Goal: Transaction & Acquisition: Purchase product/service

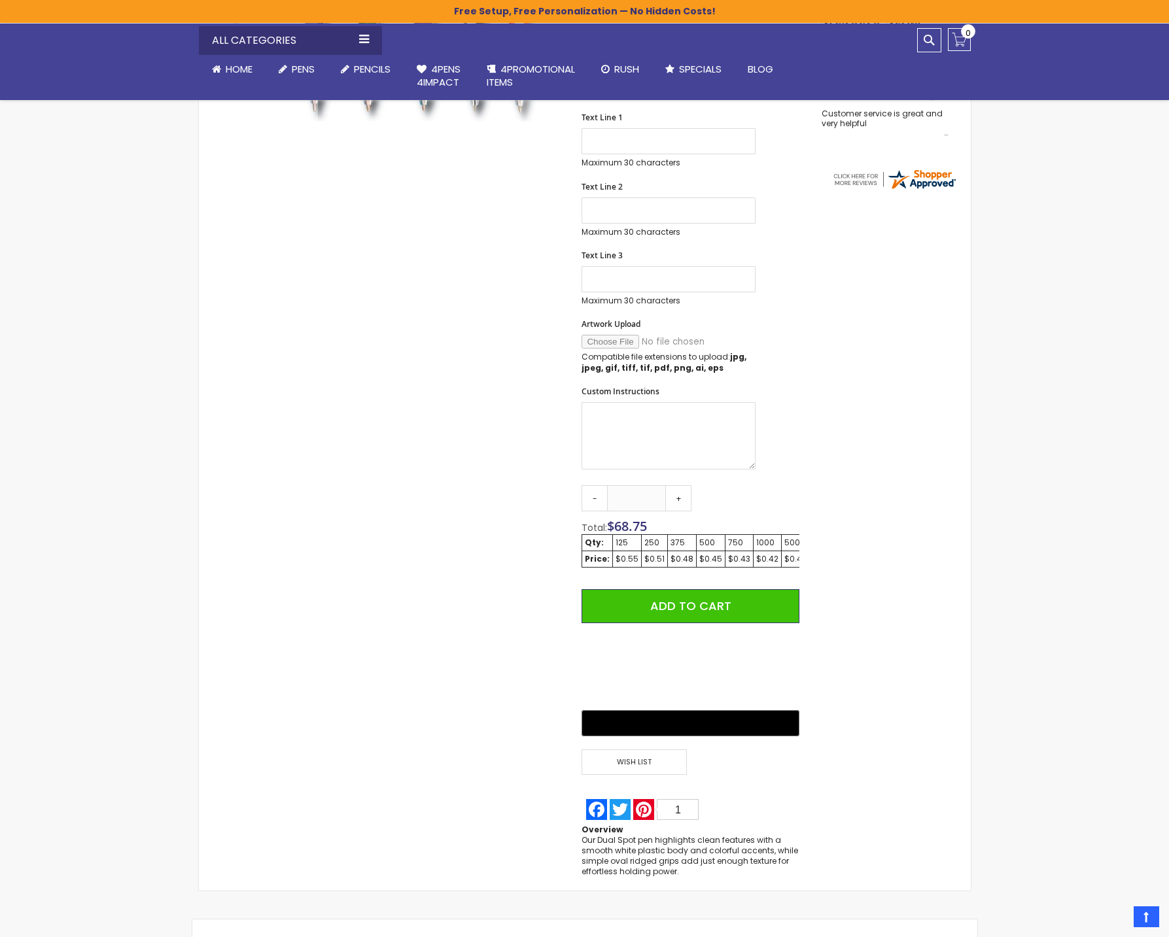
scroll to position [439, 0]
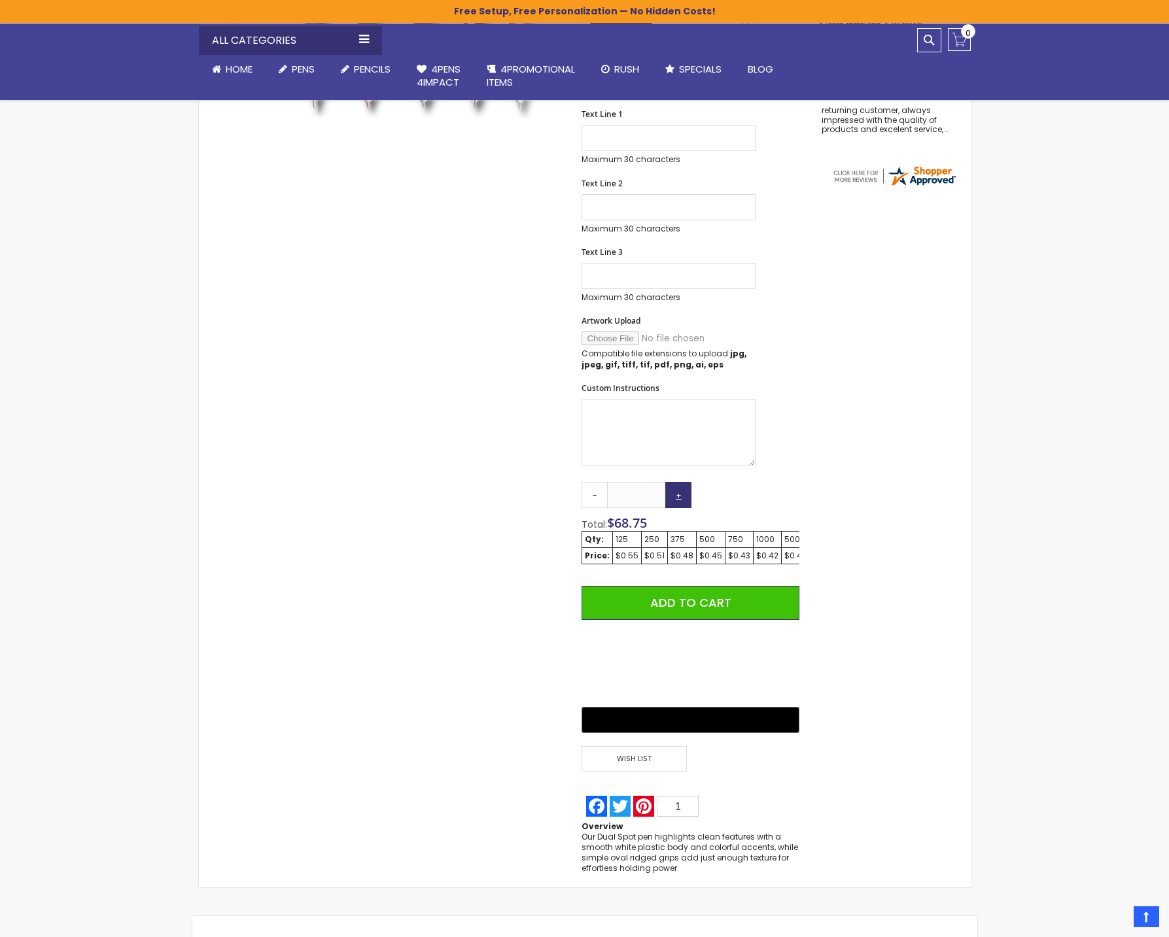
click at [679, 502] on link "+" at bounding box center [678, 495] width 26 height 26
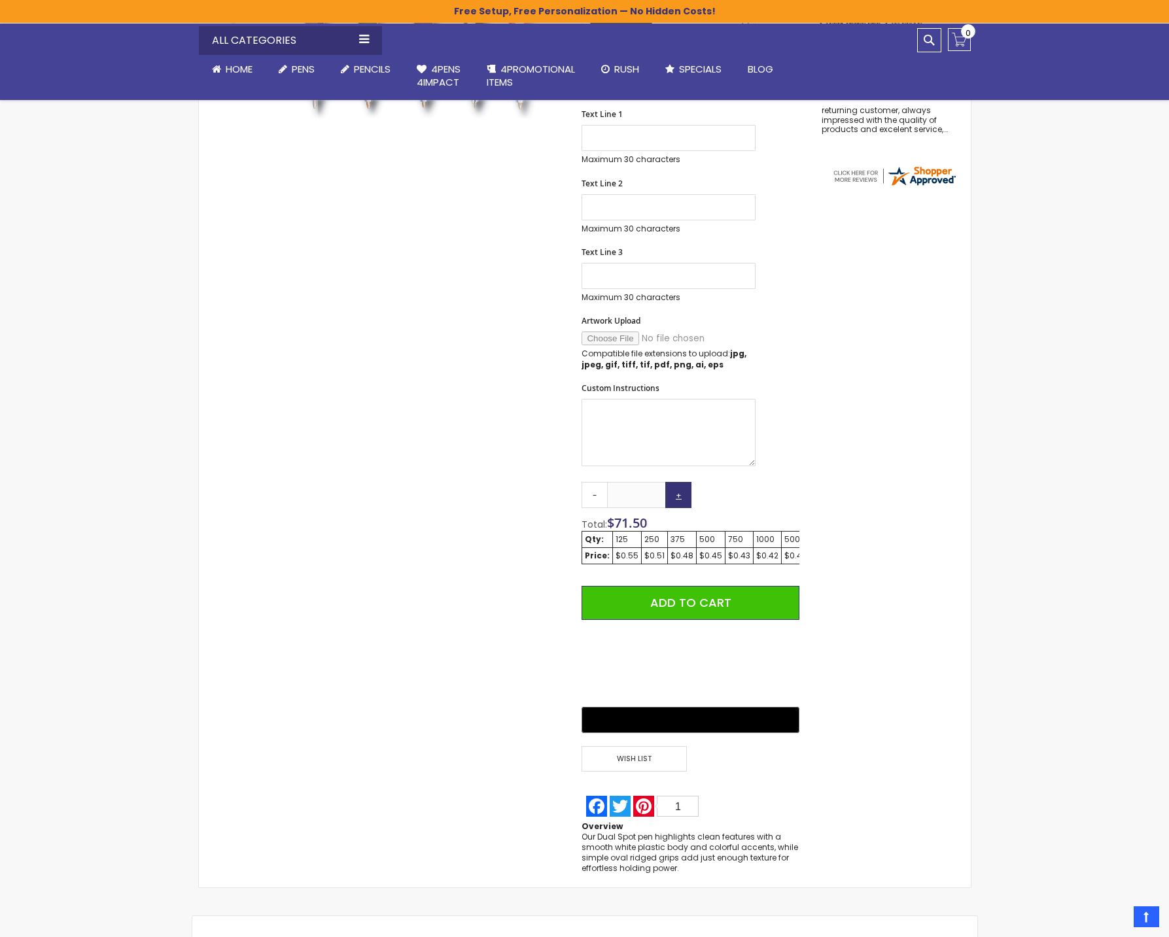
click at [679, 502] on link "+" at bounding box center [678, 495] width 26 height 26
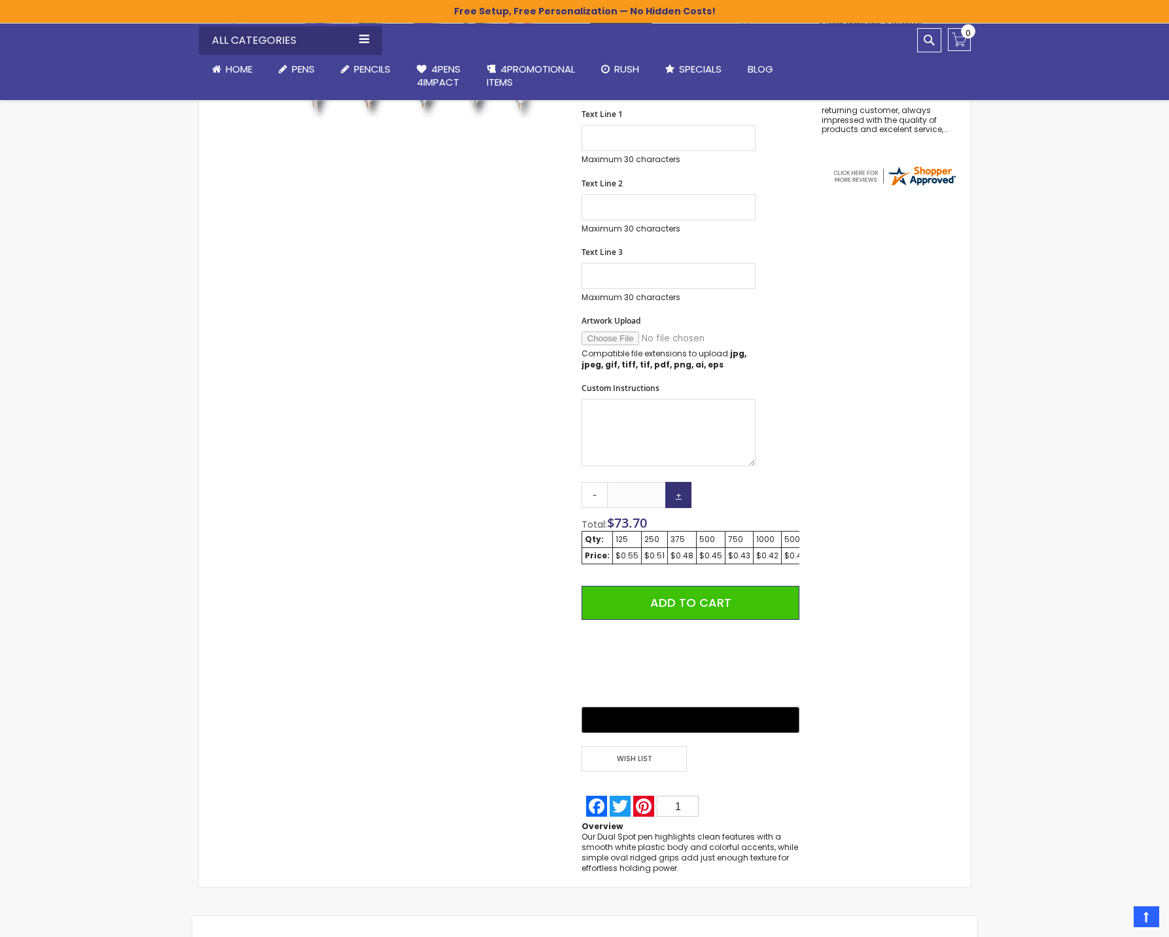
click at [679, 502] on link "+" at bounding box center [678, 495] width 26 height 26
click at [678, 502] on link "+" at bounding box center [678, 495] width 26 height 26
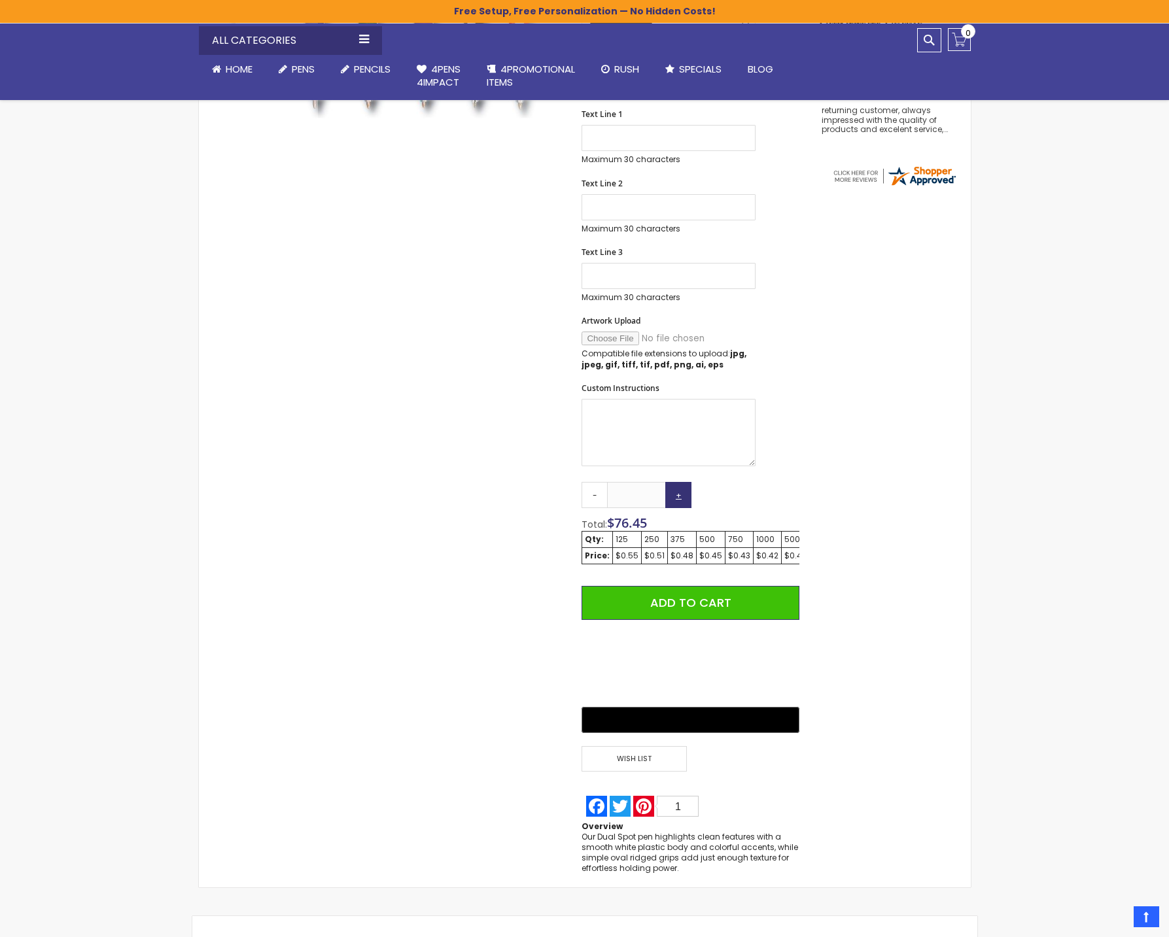
click at [678, 502] on link "+" at bounding box center [678, 495] width 26 height 26
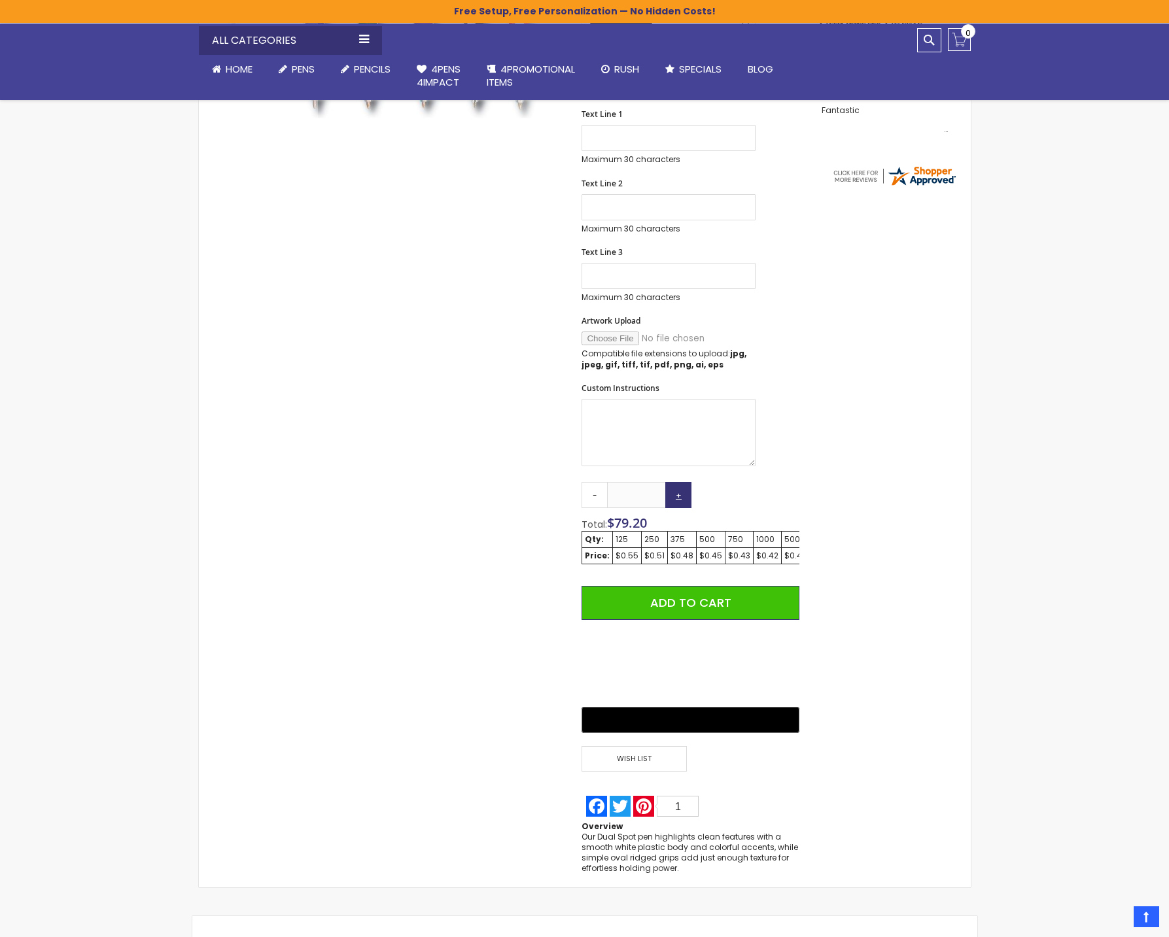
click at [678, 502] on link "+" at bounding box center [678, 495] width 26 height 26
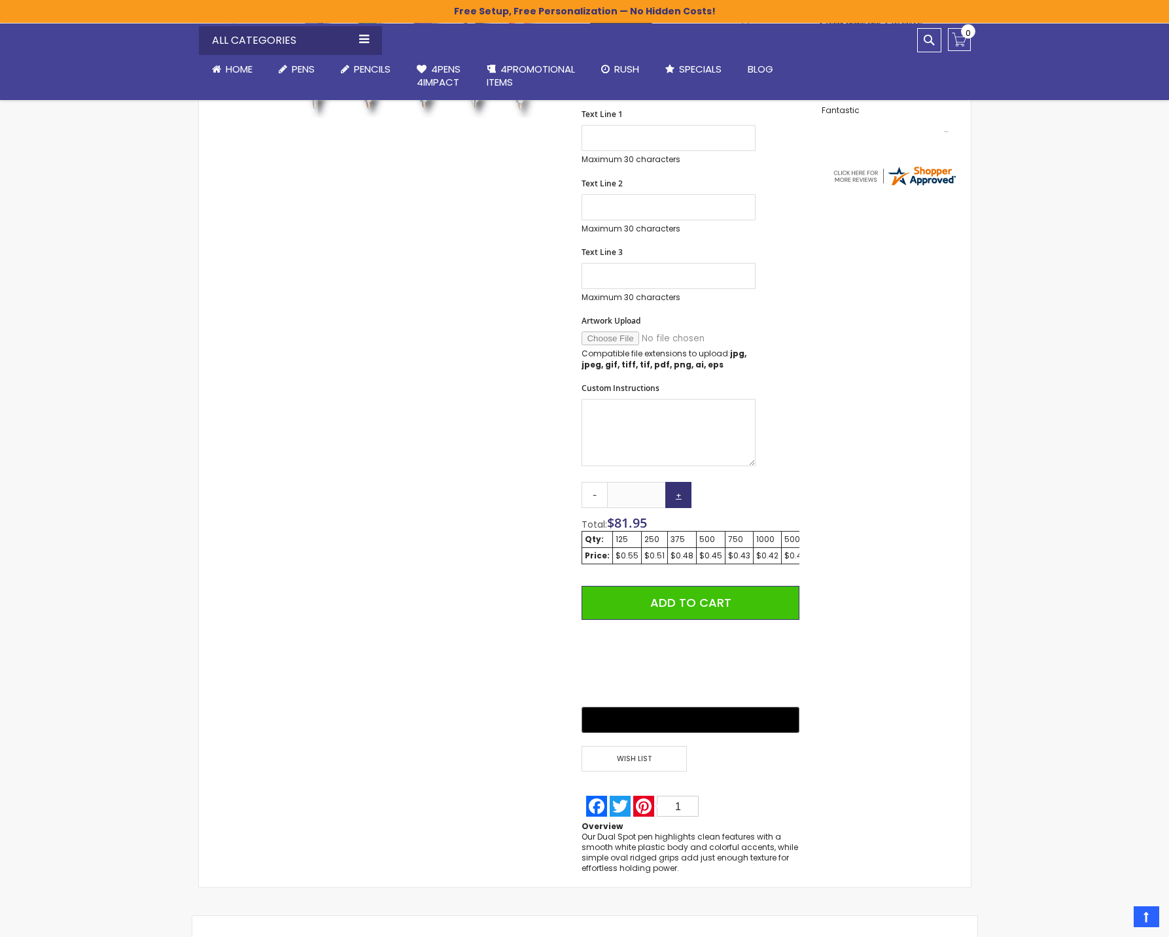
click at [678, 502] on link "+" at bounding box center [678, 495] width 26 height 26
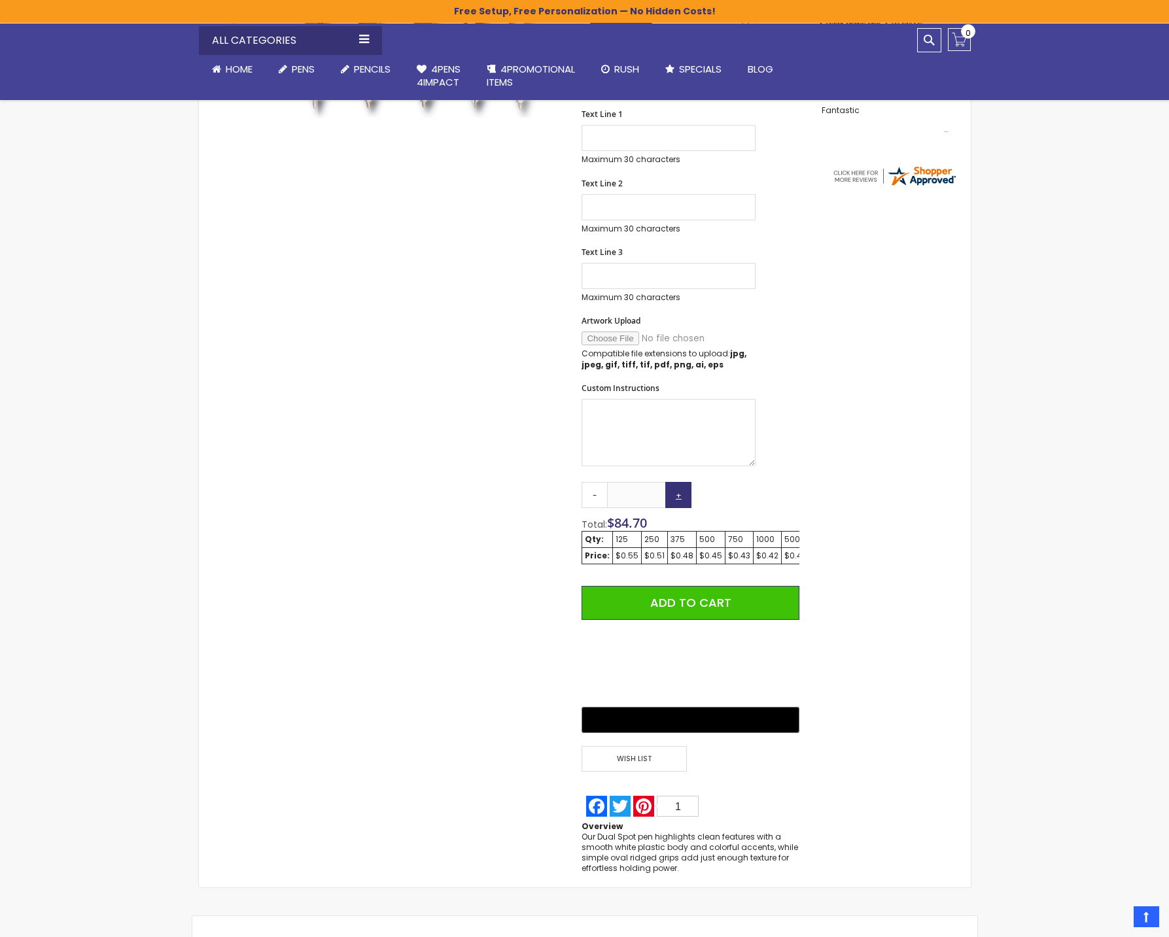
click at [678, 502] on link "+" at bounding box center [678, 495] width 26 height 26
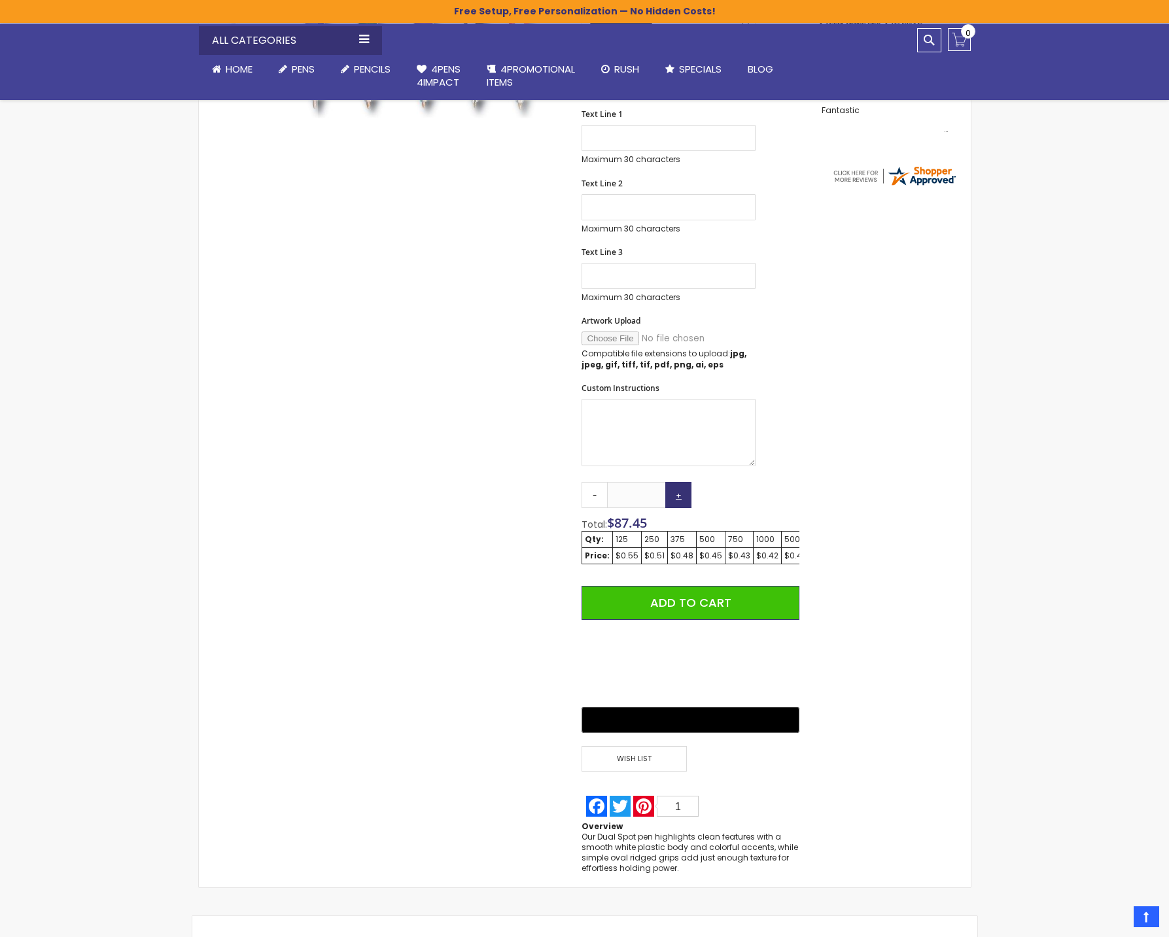
click at [678, 502] on link "+" at bounding box center [678, 495] width 26 height 26
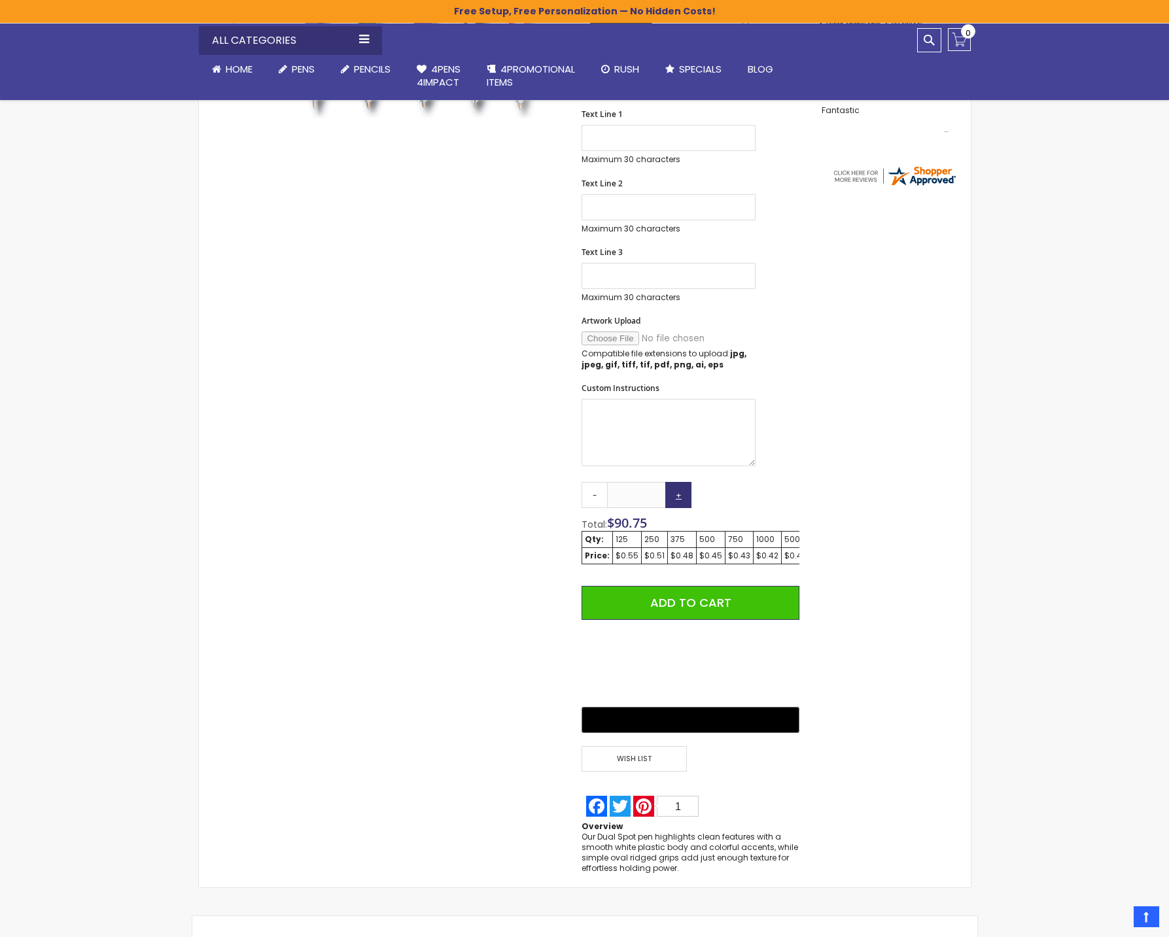
click at [678, 502] on link "+" at bounding box center [678, 495] width 26 height 26
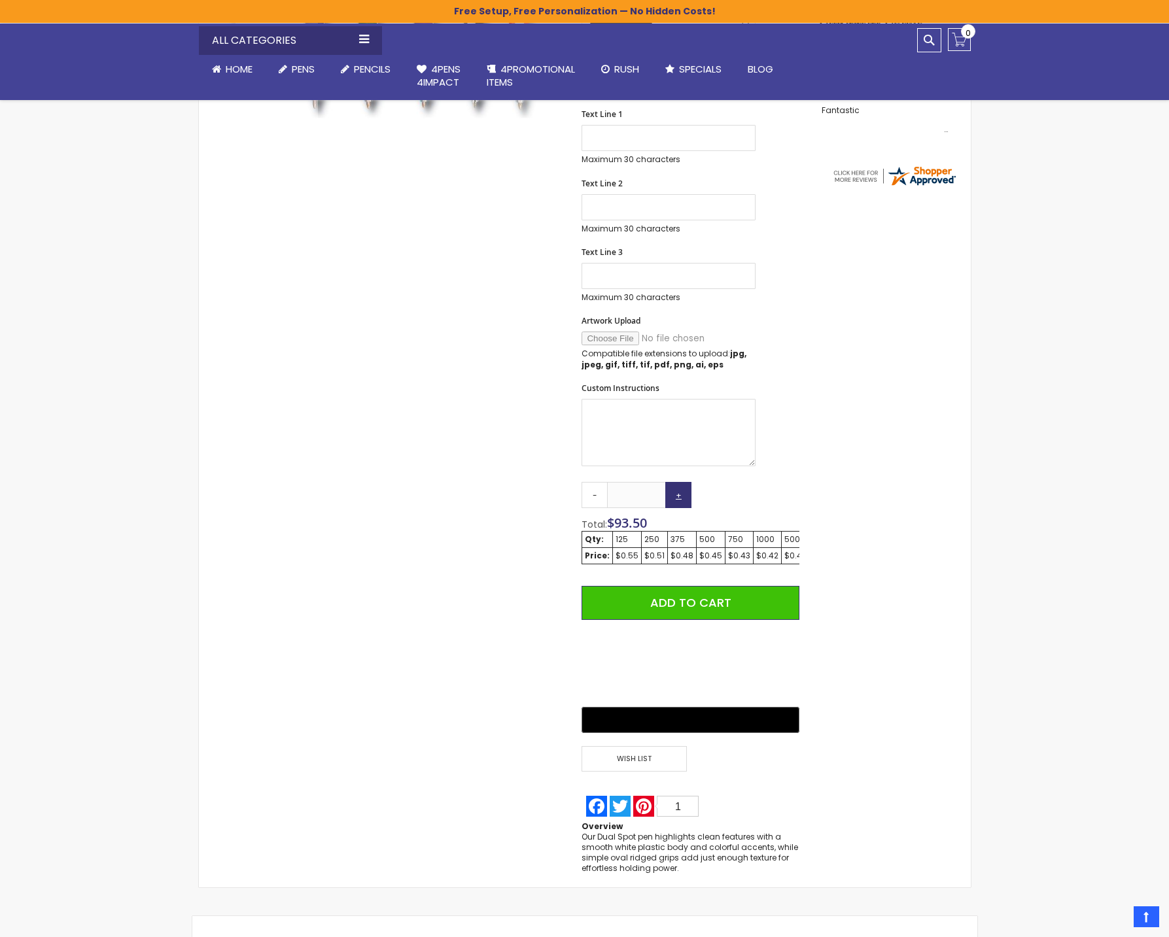
click at [678, 502] on link "+" at bounding box center [678, 495] width 26 height 26
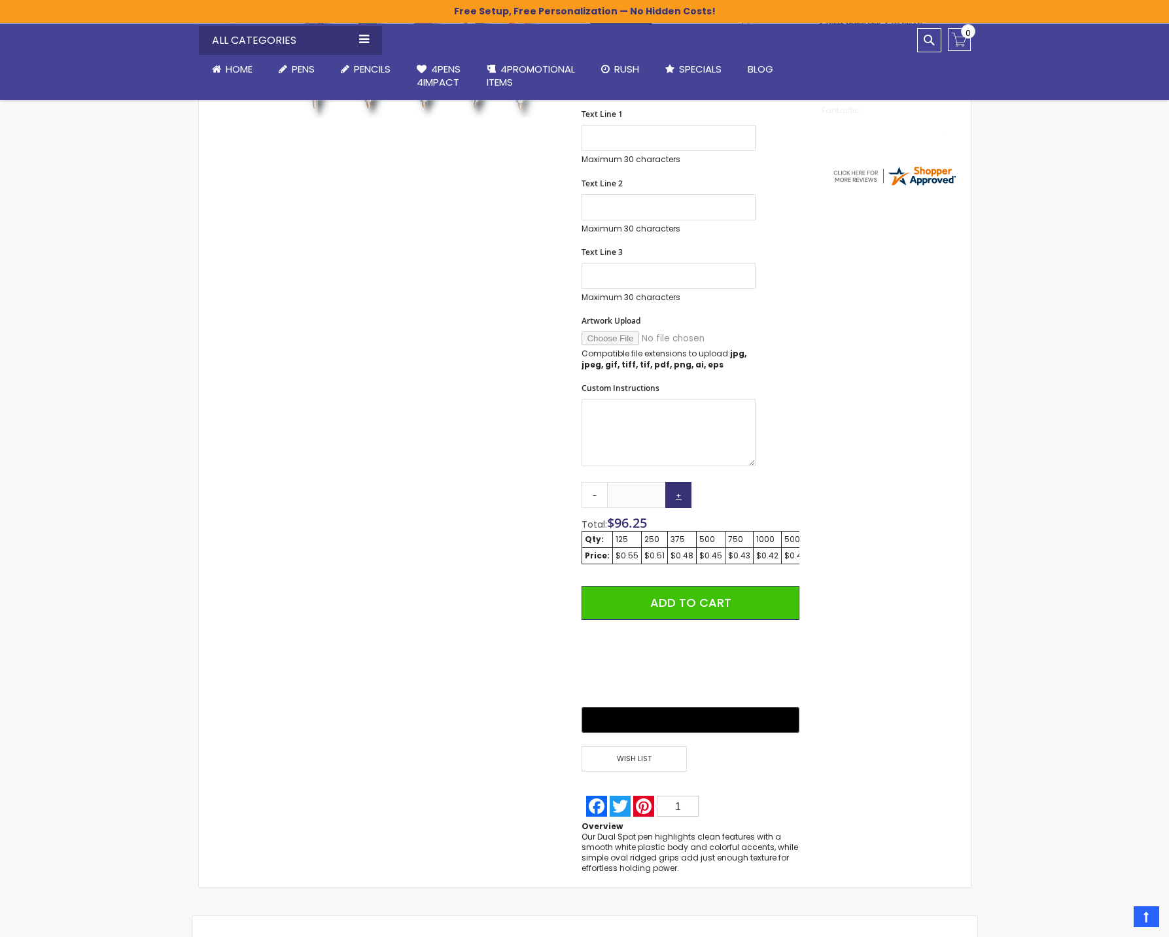
click at [678, 502] on link "+" at bounding box center [678, 495] width 26 height 26
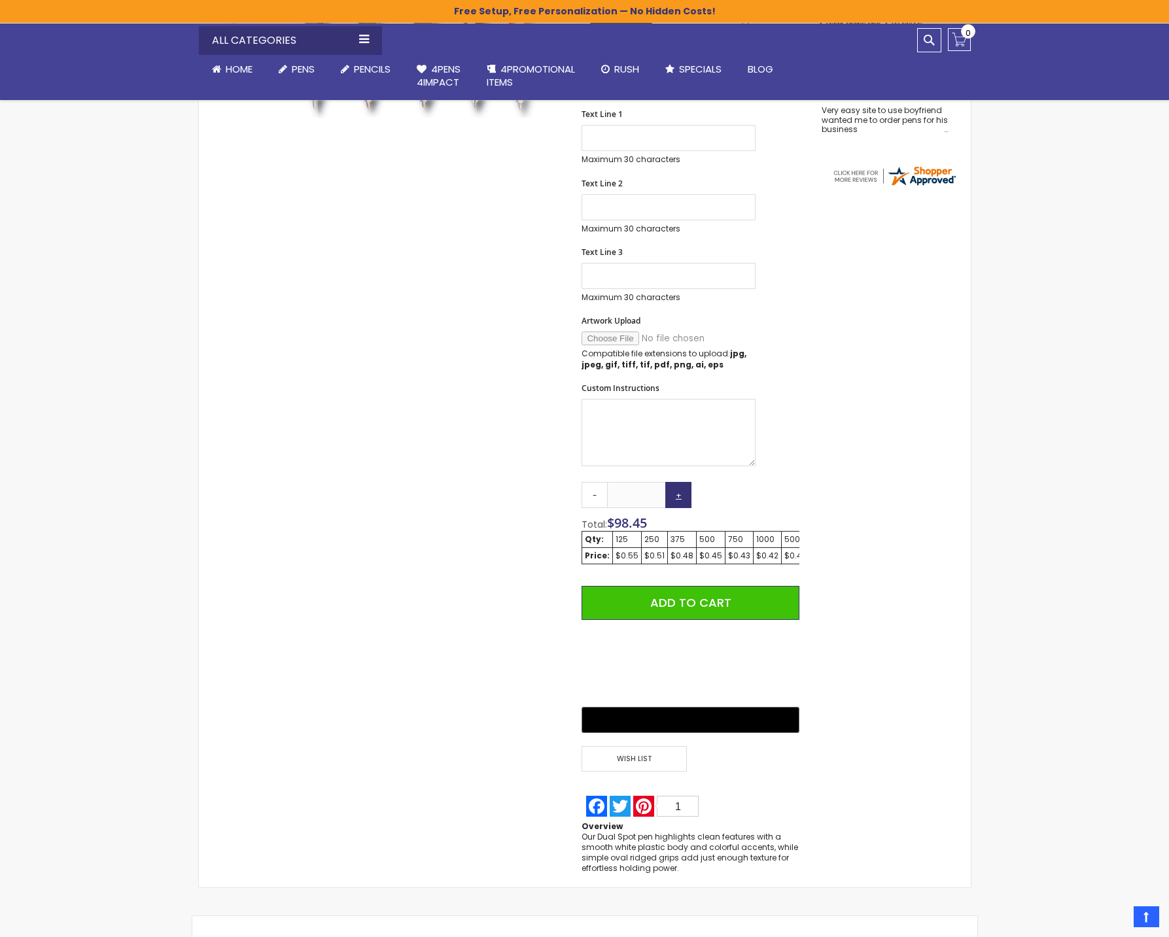
click at [678, 502] on link "+" at bounding box center [678, 495] width 26 height 26
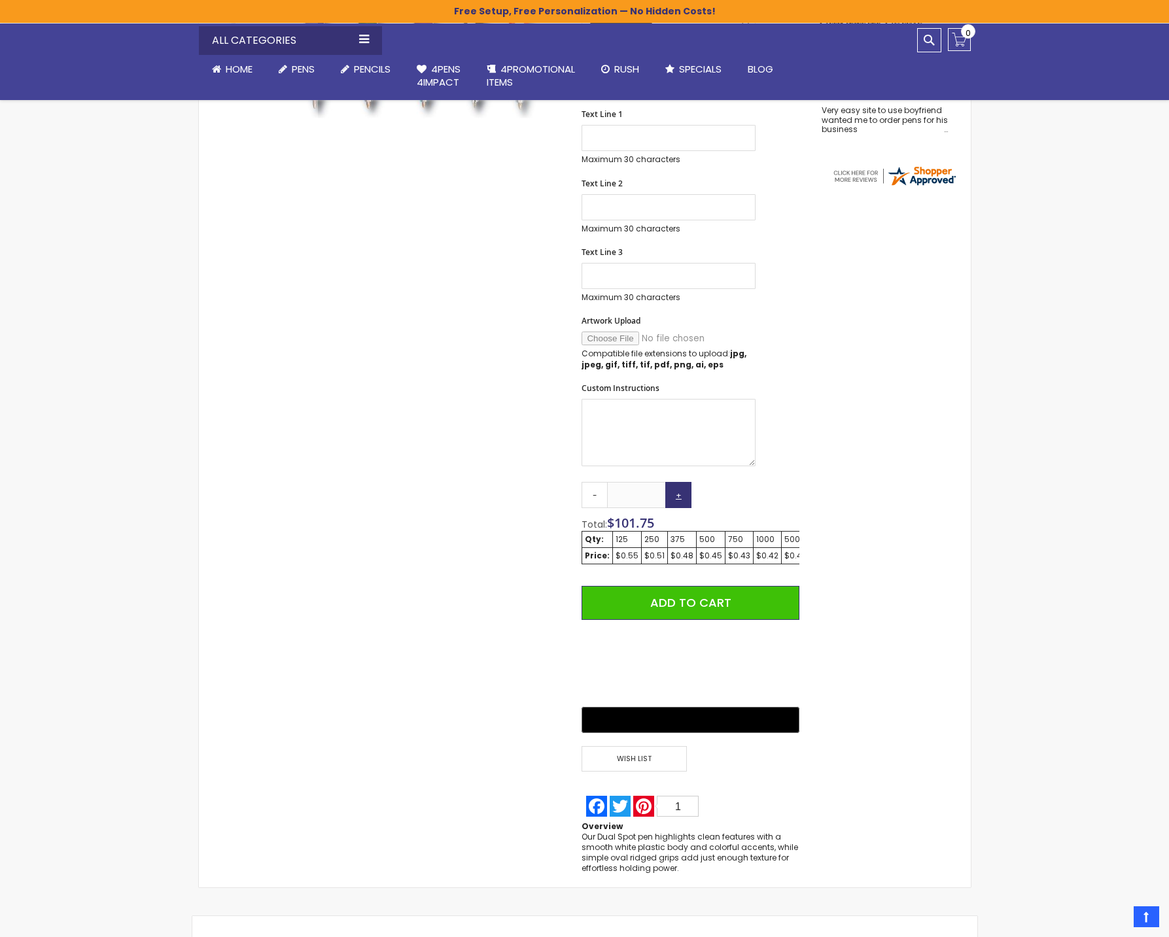
click at [678, 502] on link "+" at bounding box center [678, 495] width 26 height 26
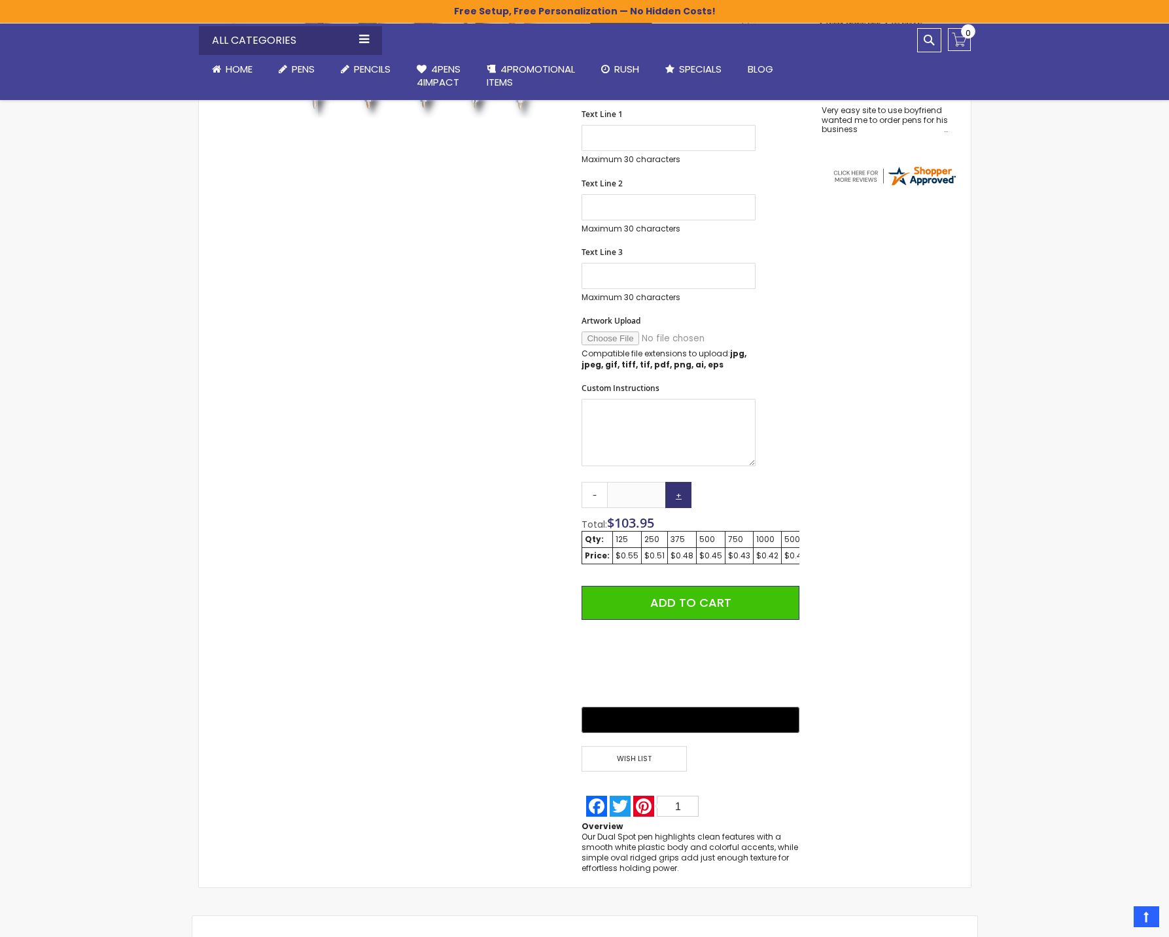
click at [678, 502] on link "+" at bounding box center [678, 495] width 26 height 26
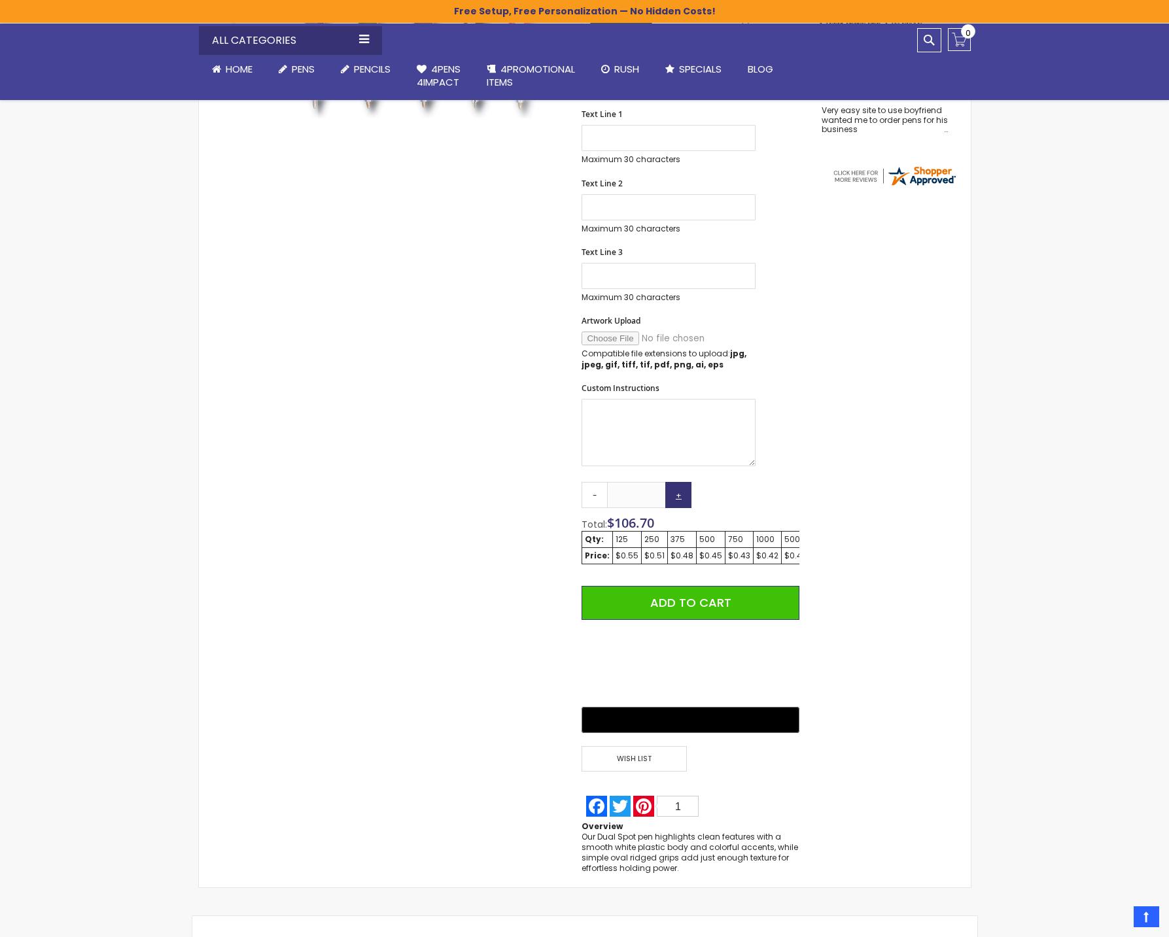
click at [678, 502] on link "+" at bounding box center [678, 495] width 26 height 26
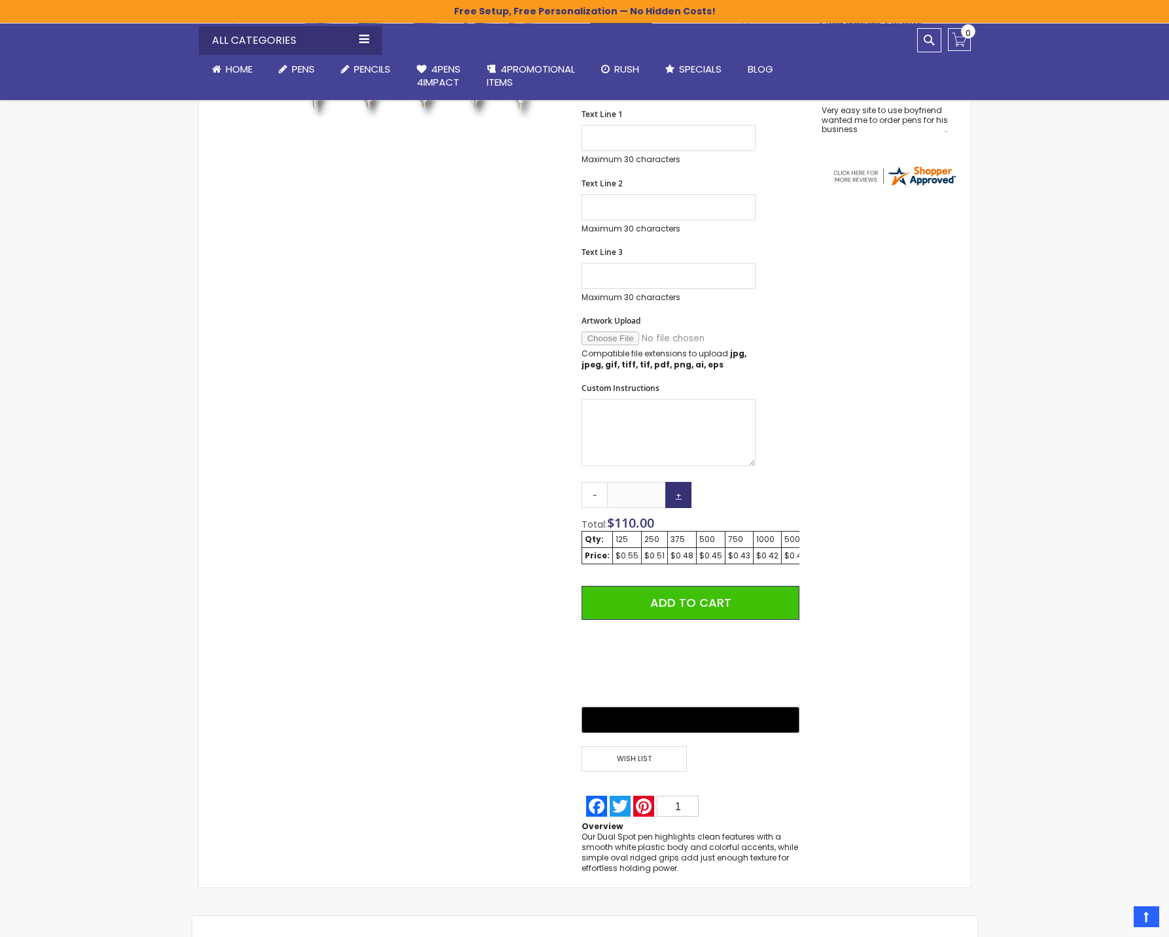
click at [678, 502] on link "+" at bounding box center [678, 495] width 26 height 26
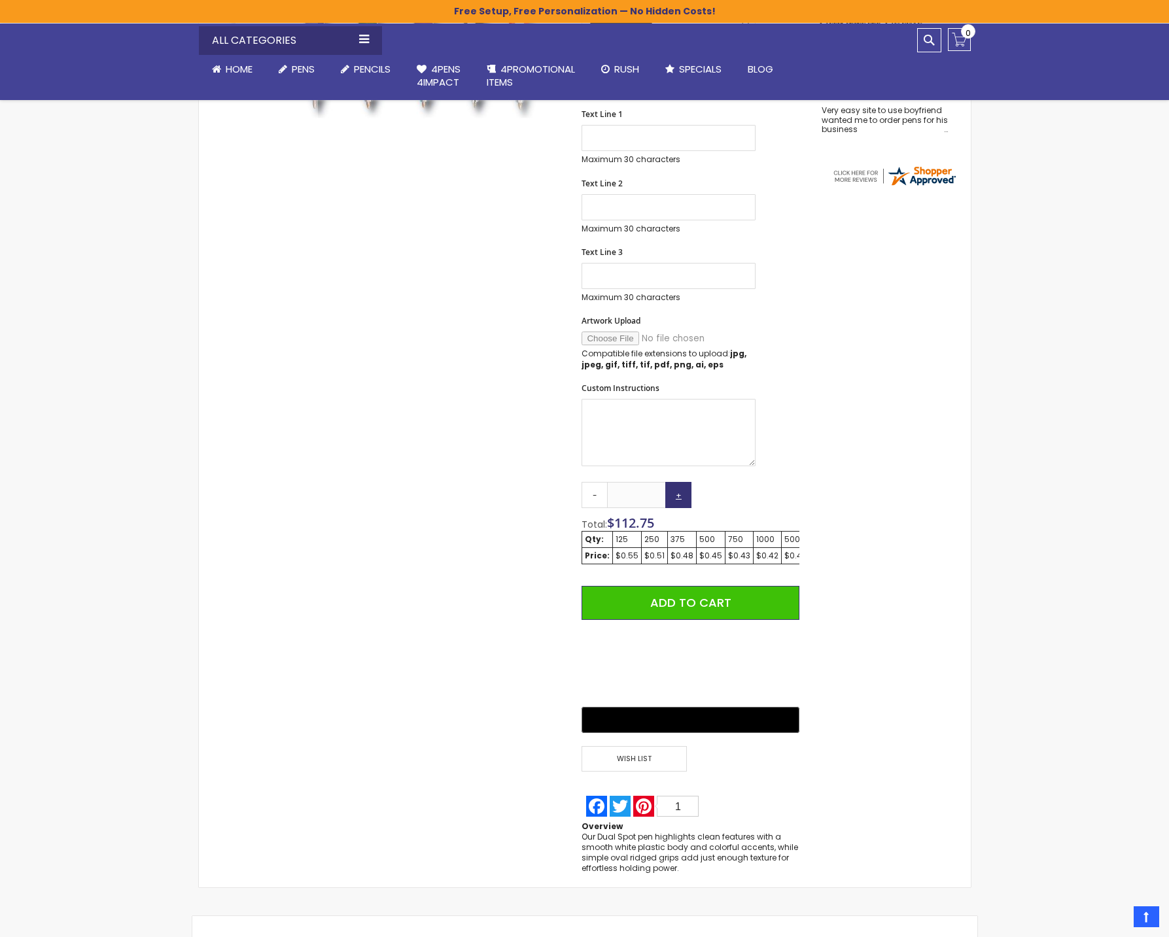
click at [678, 502] on link "+" at bounding box center [678, 495] width 26 height 26
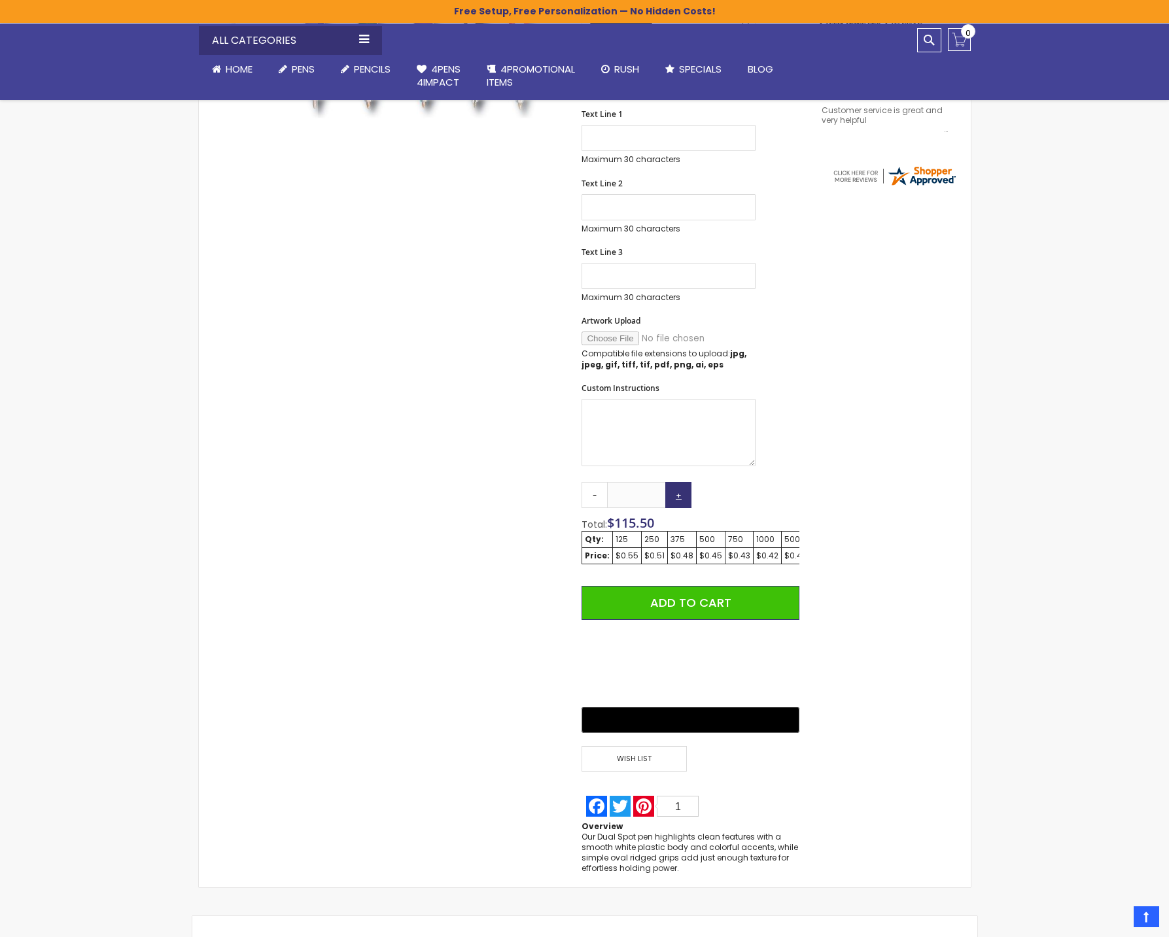
click at [678, 502] on link "+" at bounding box center [678, 495] width 26 height 26
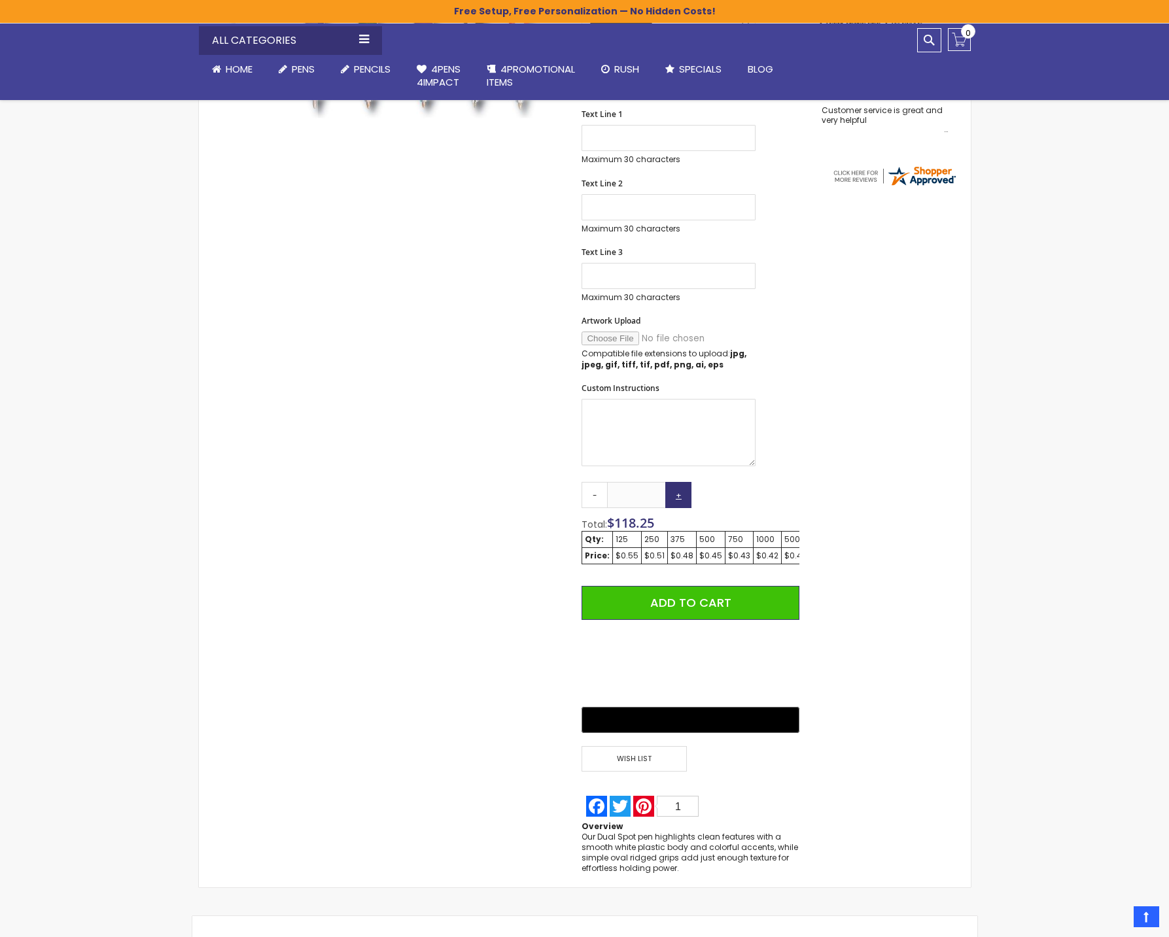
click at [678, 502] on link "+" at bounding box center [678, 495] width 26 height 26
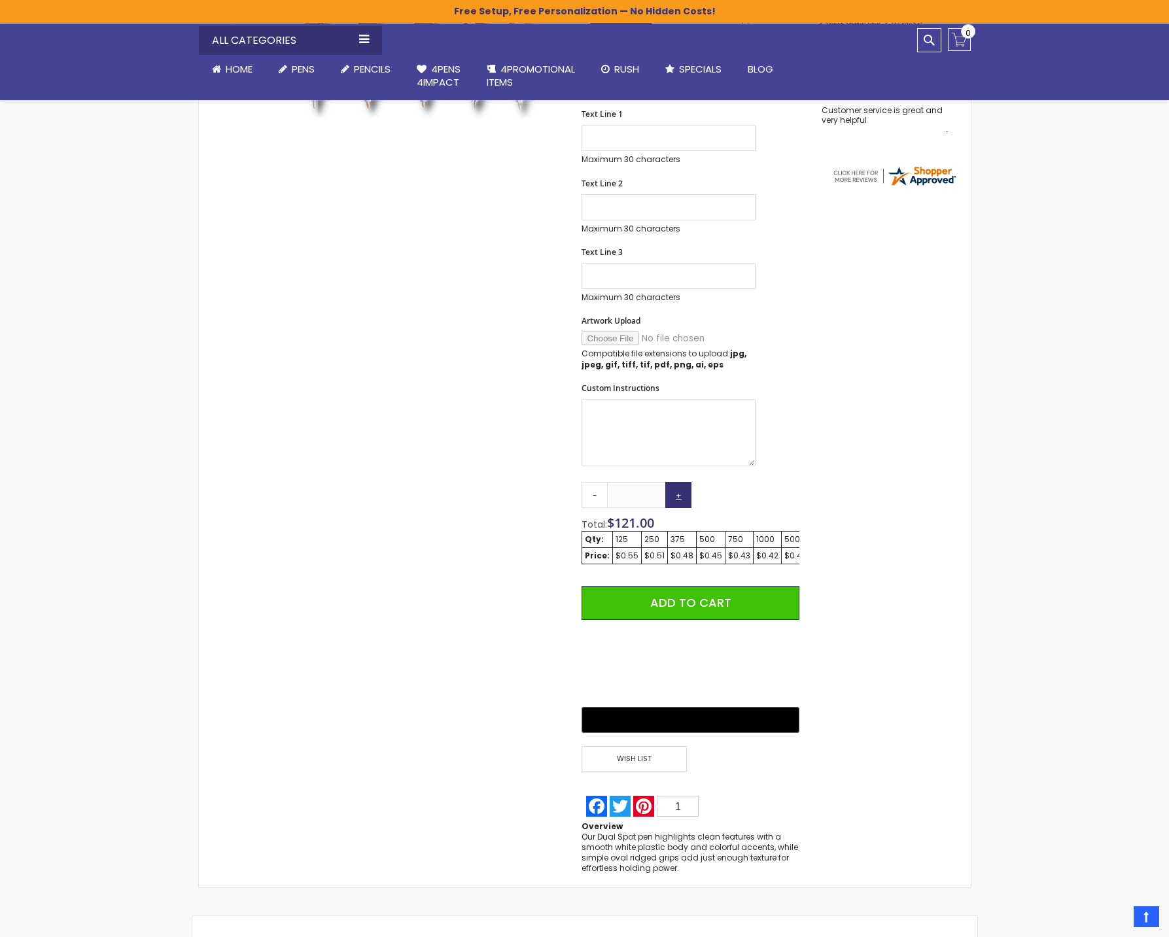
click at [678, 502] on link "+" at bounding box center [678, 495] width 26 height 26
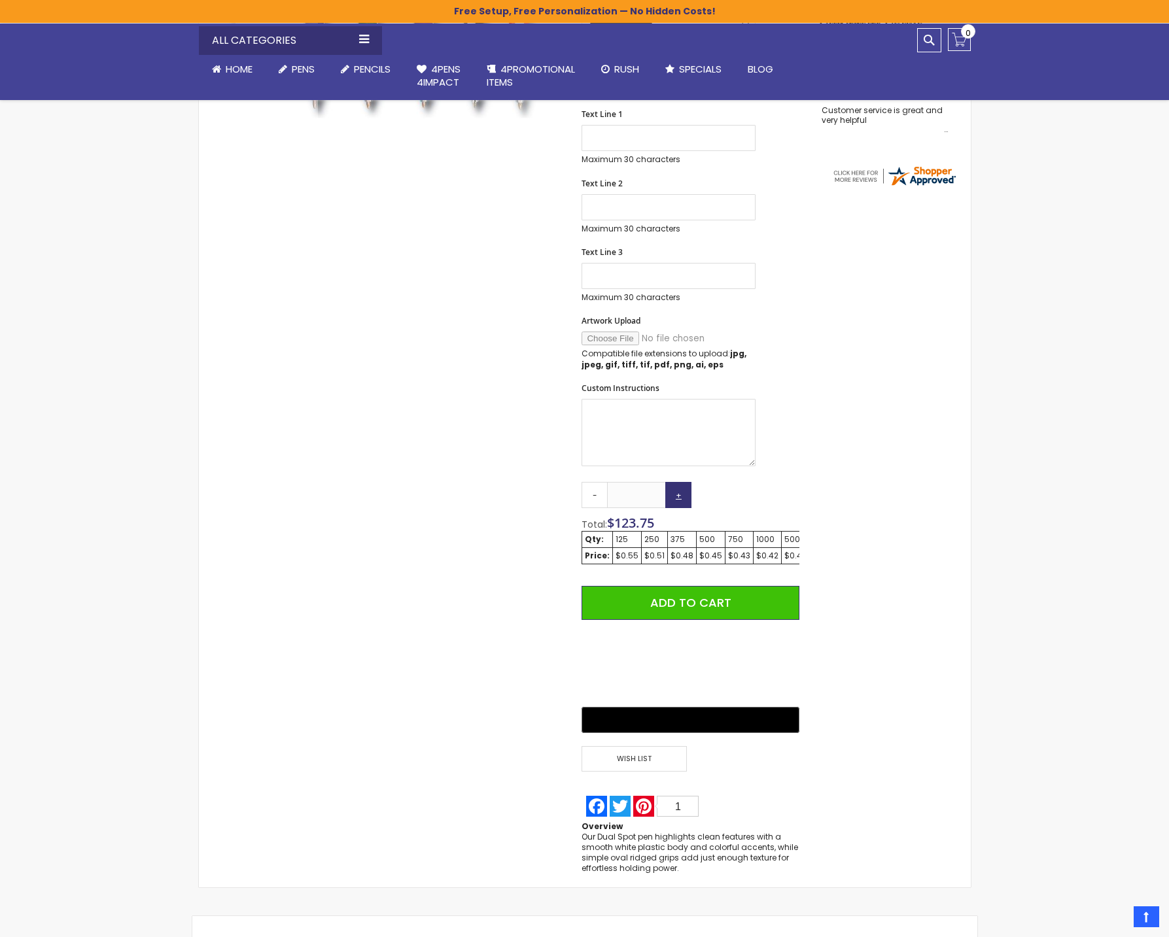
click at [678, 502] on link "+" at bounding box center [678, 495] width 26 height 26
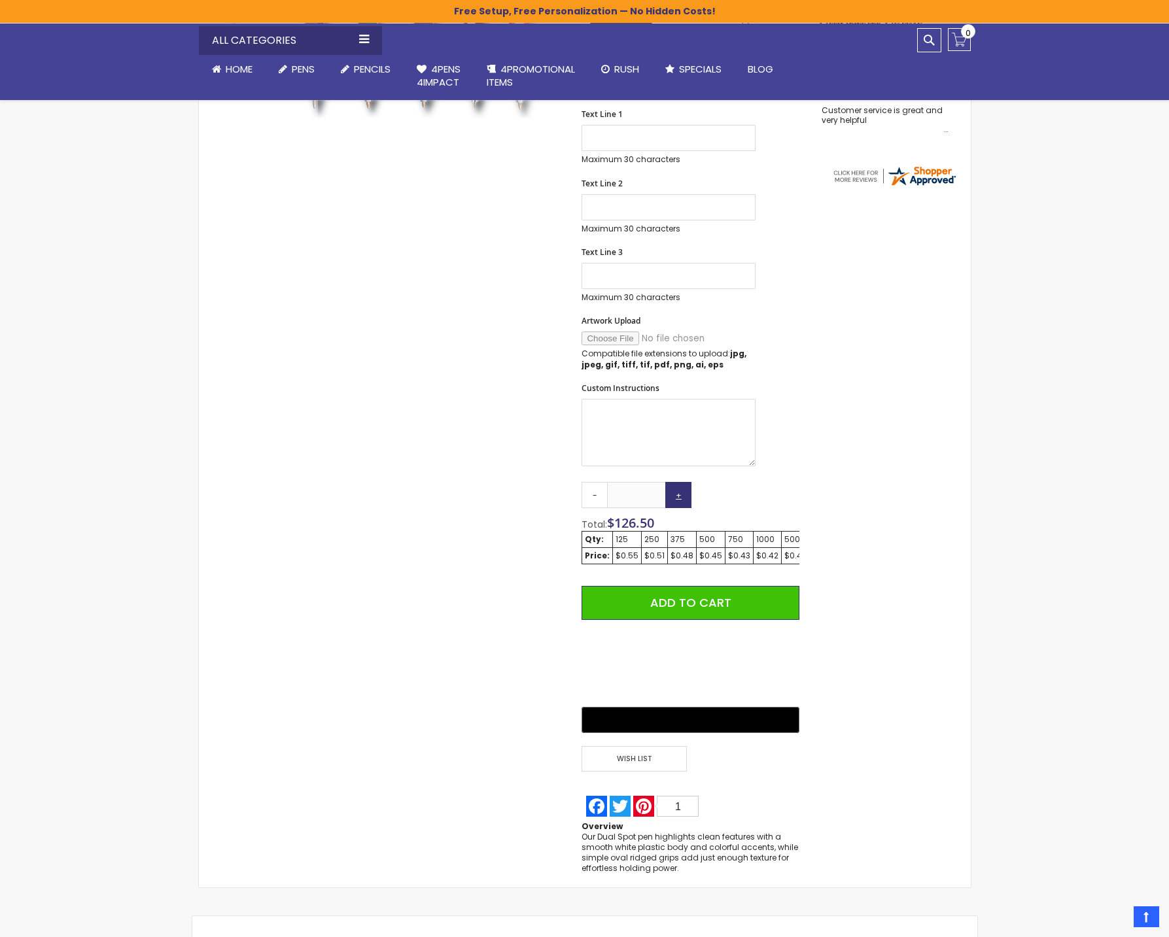
click at [678, 502] on link "+" at bounding box center [678, 495] width 26 height 26
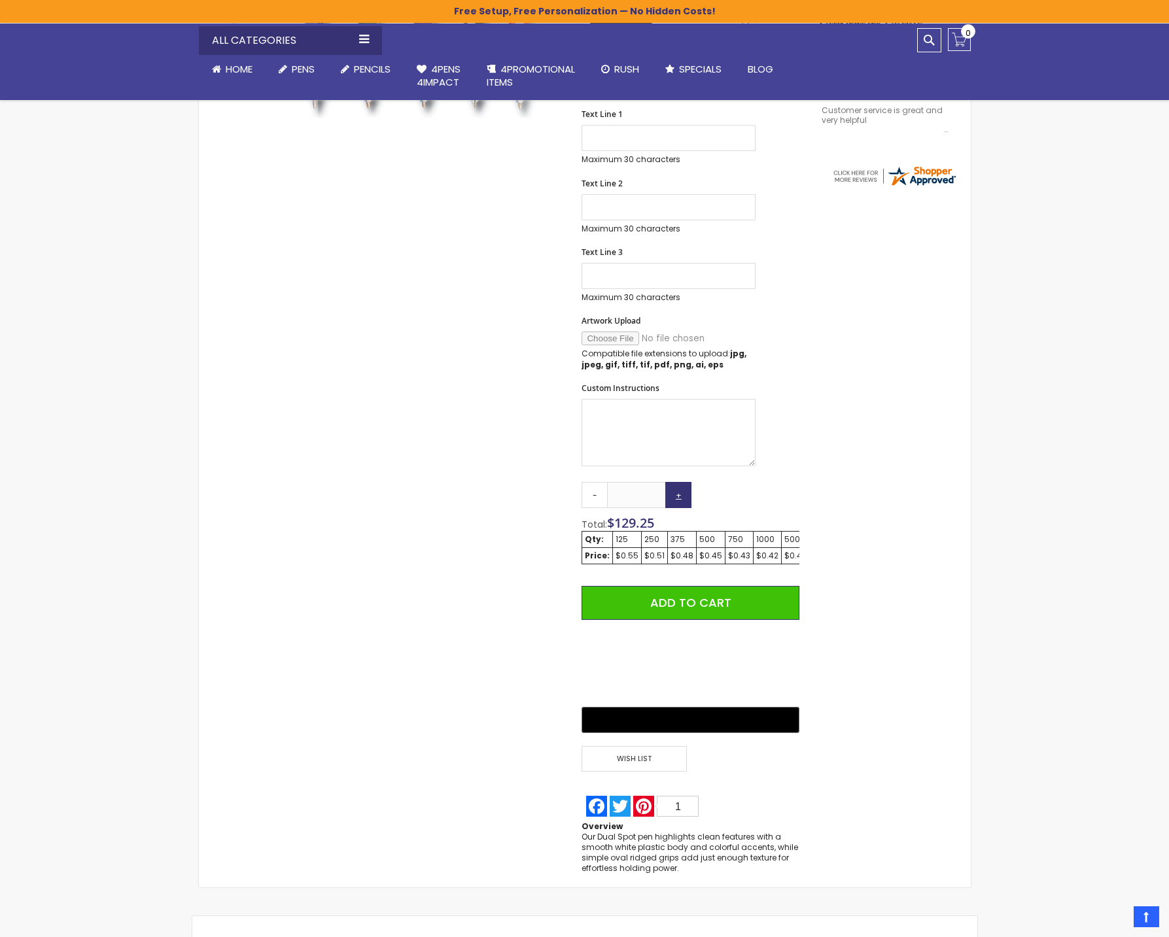
click at [678, 502] on link "+" at bounding box center [678, 495] width 26 height 26
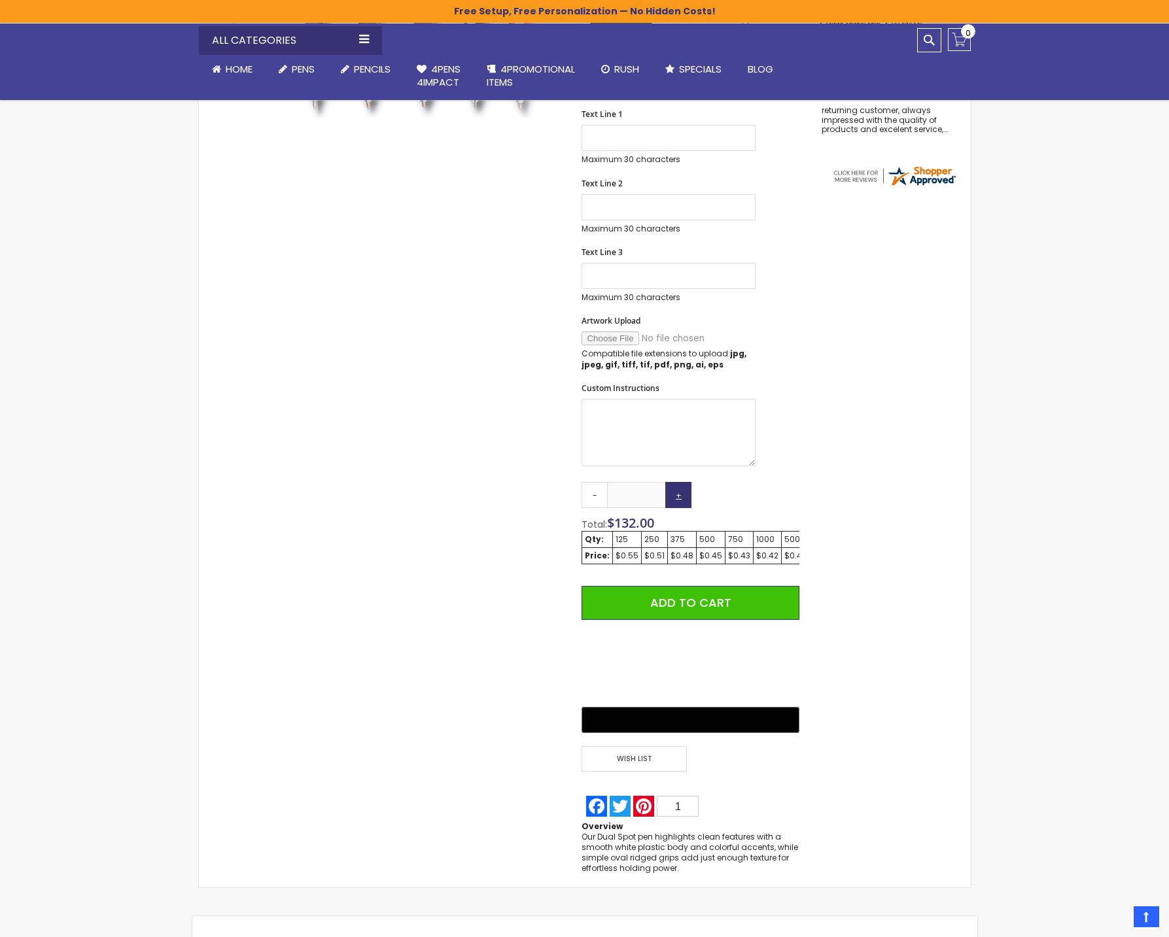
click at [678, 502] on link "+" at bounding box center [678, 495] width 26 height 26
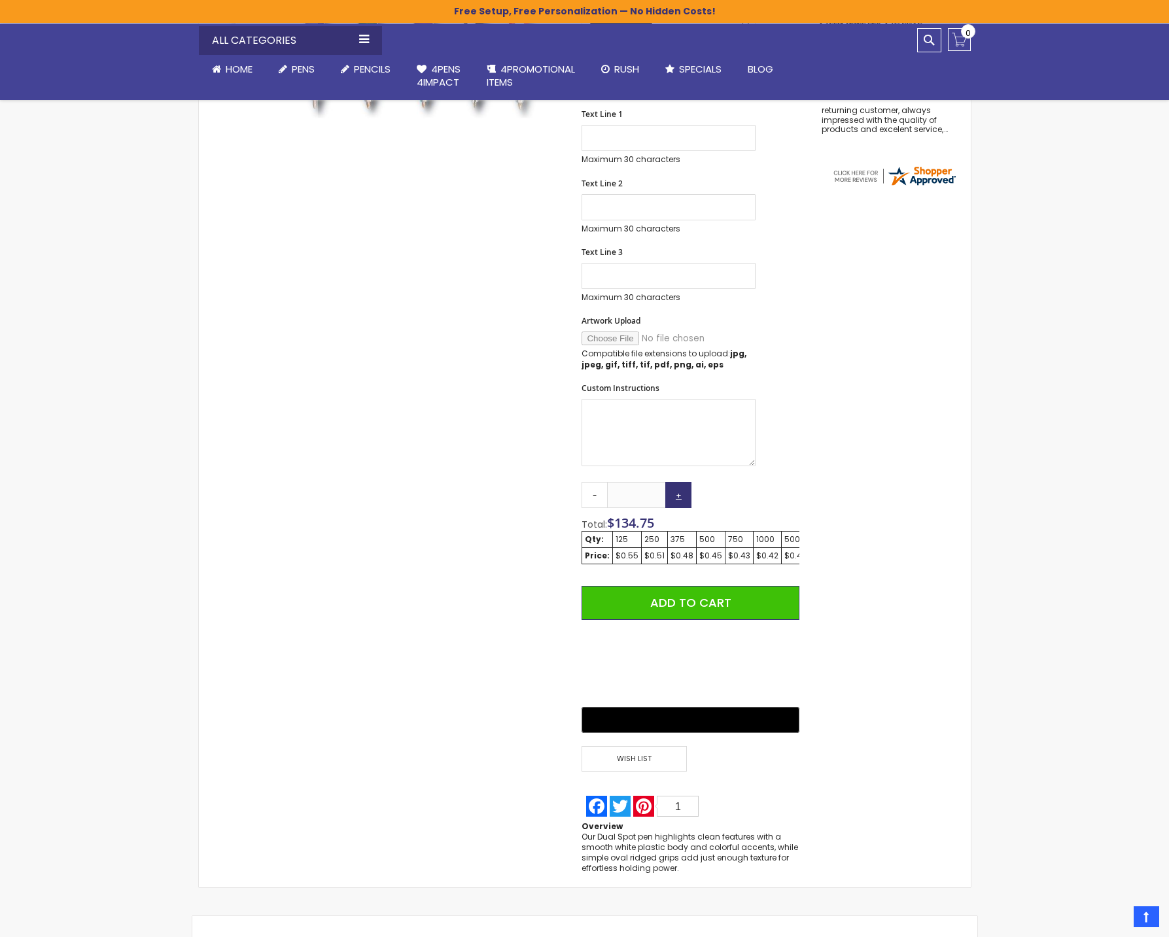
click at [678, 502] on link "+" at bounding box center [678, 495] width 26 height 26
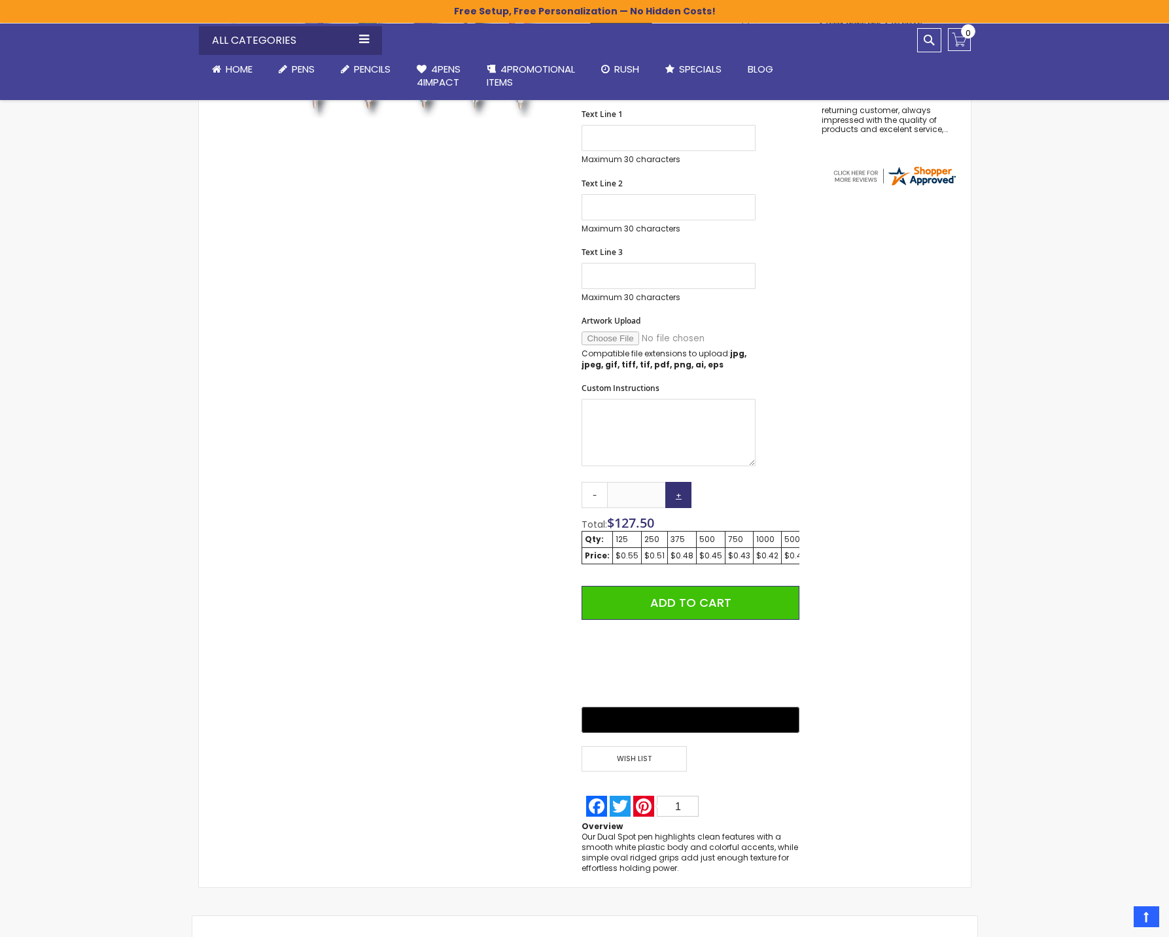
click at [678, 502] on link "+" at bounding box center [678, 495] width 26 height 26
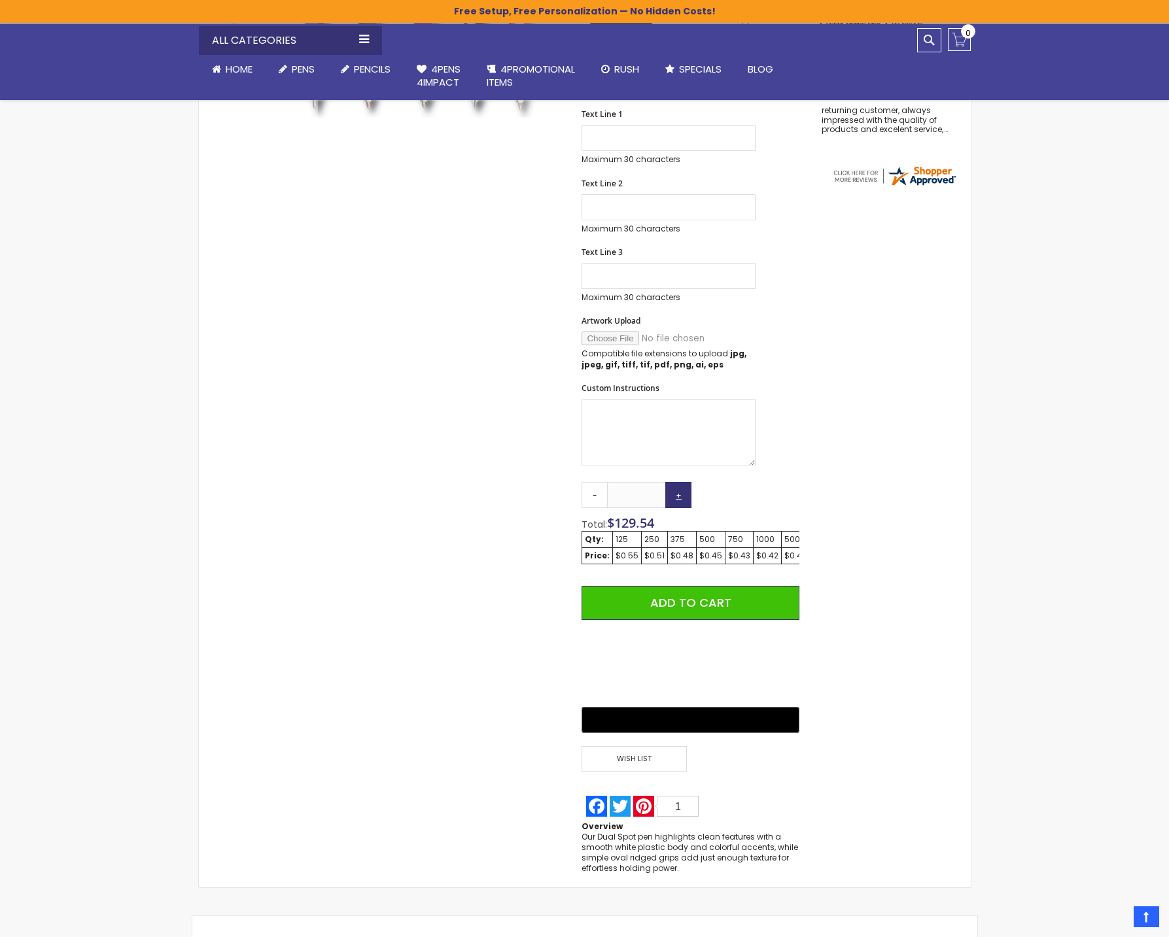
click at [678, 502] on link "+" at bounding box center [678, 495] width 26 height 26
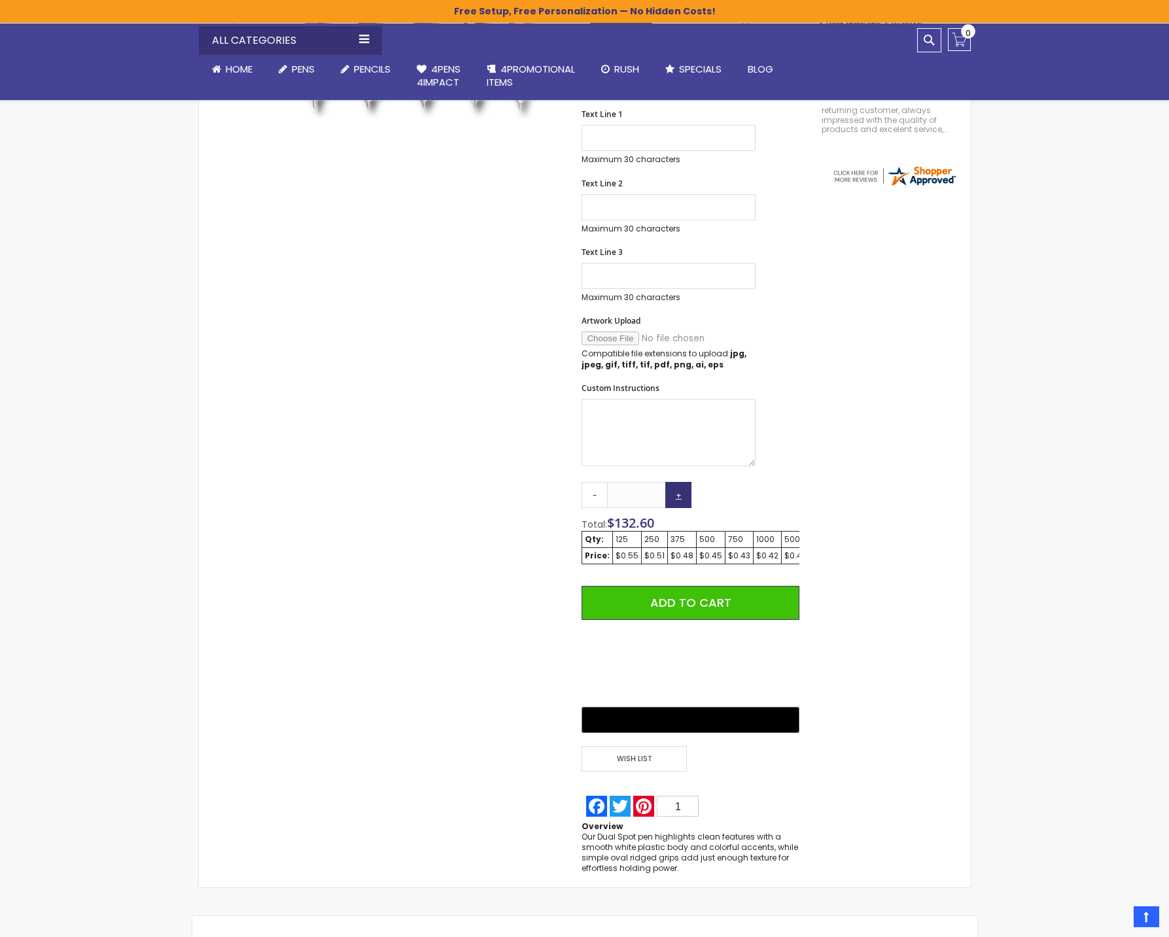
click at [678, 502] on link "+" at bounding box center [678, 495] width 26 height 26
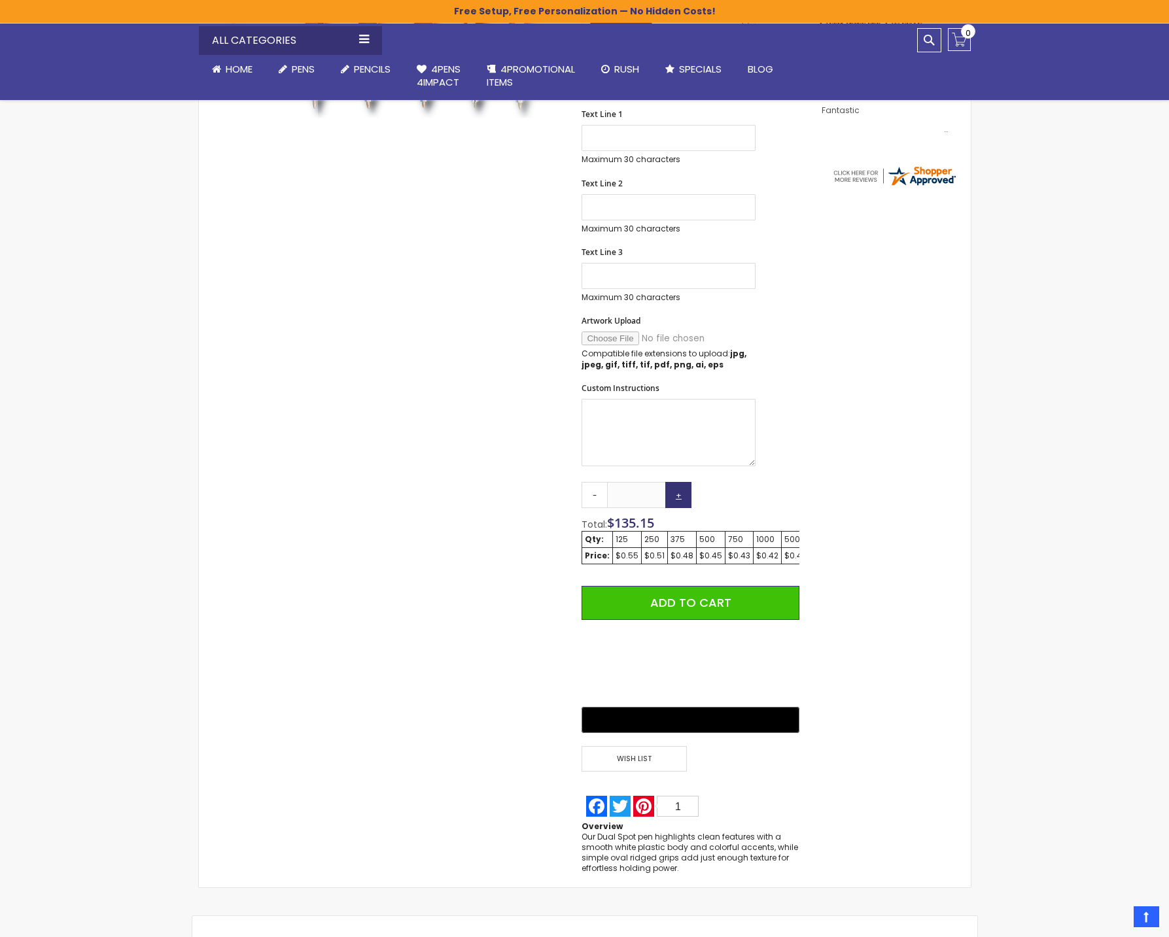
click at [678, 502] on link "+" at bounding box center [678, 495] width 26 height 26
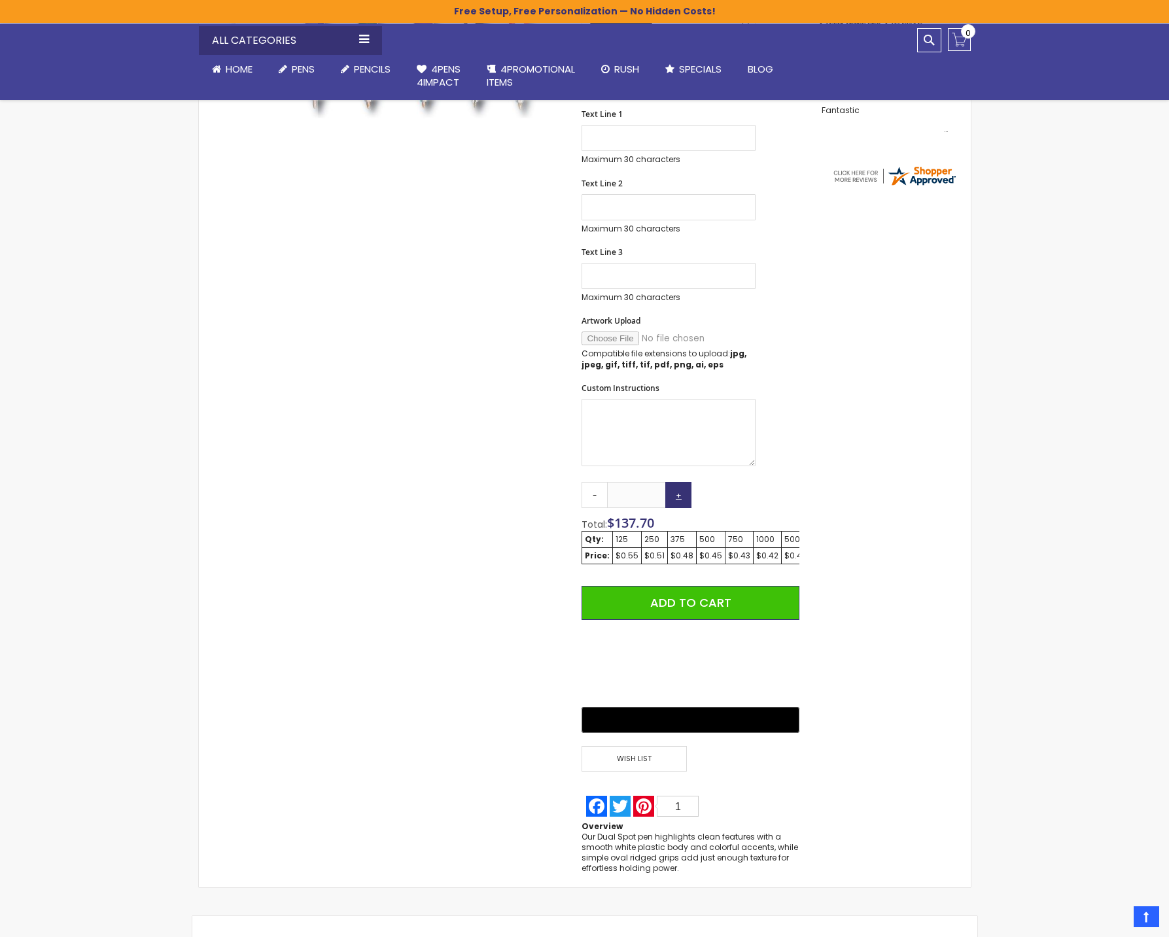
click at [678, 502] on link "+" at bounding box center [678, 495] width 26 height 26
click at [677, 502] on link "+" at bounding box center [678, 495] width 26 height 26
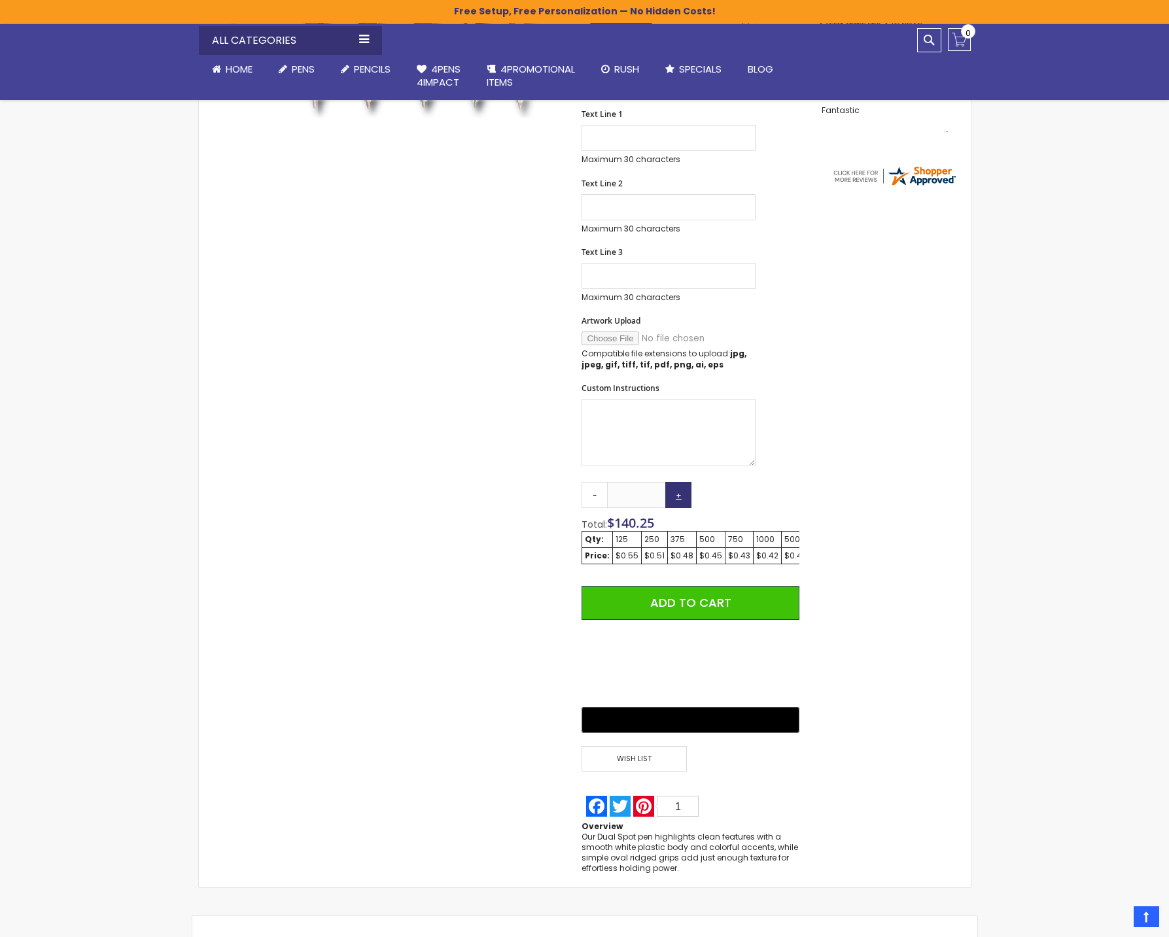
click at [677, 502] on link "+" at bounding box center [678, 495] width 26 height 26
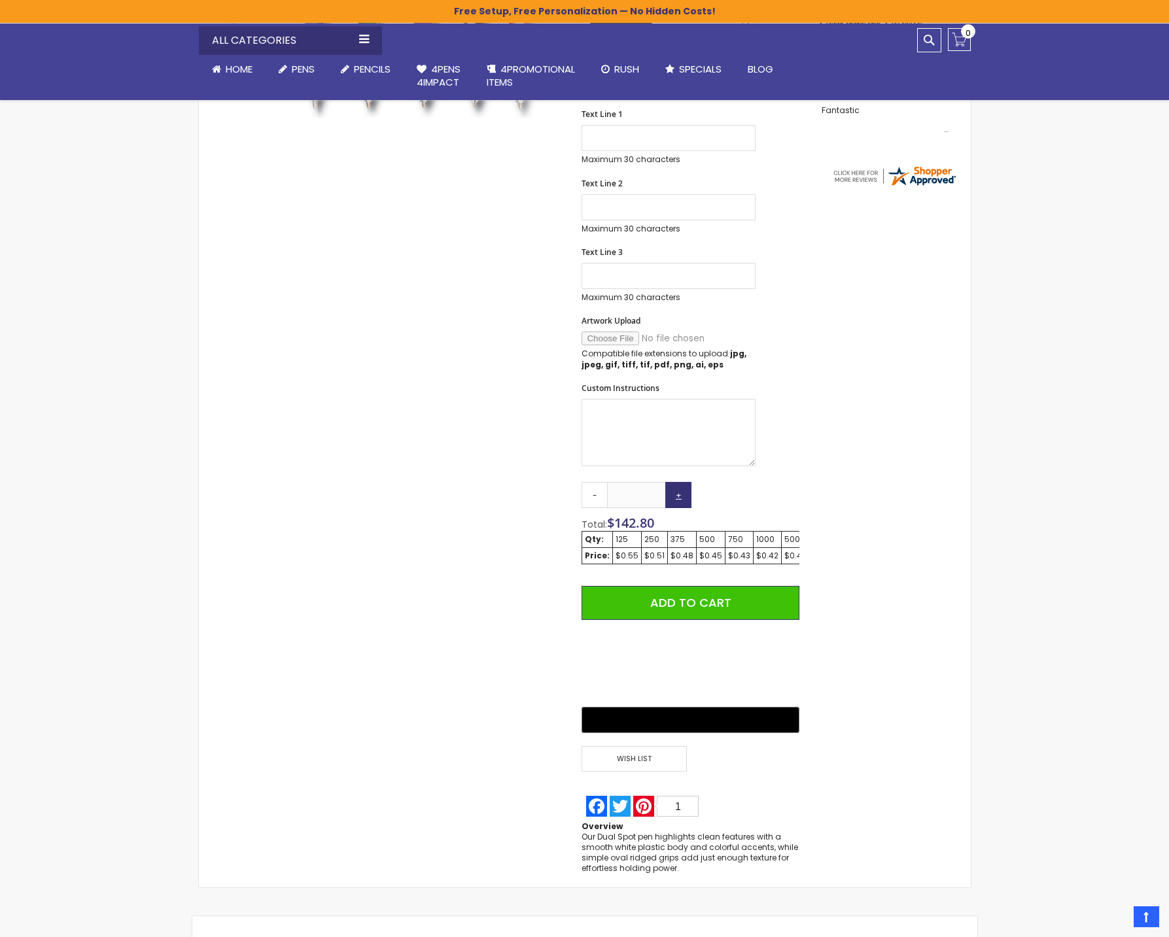
click at [677, 502] on link "+" at bounding box center [678, 495] width 26 height 26
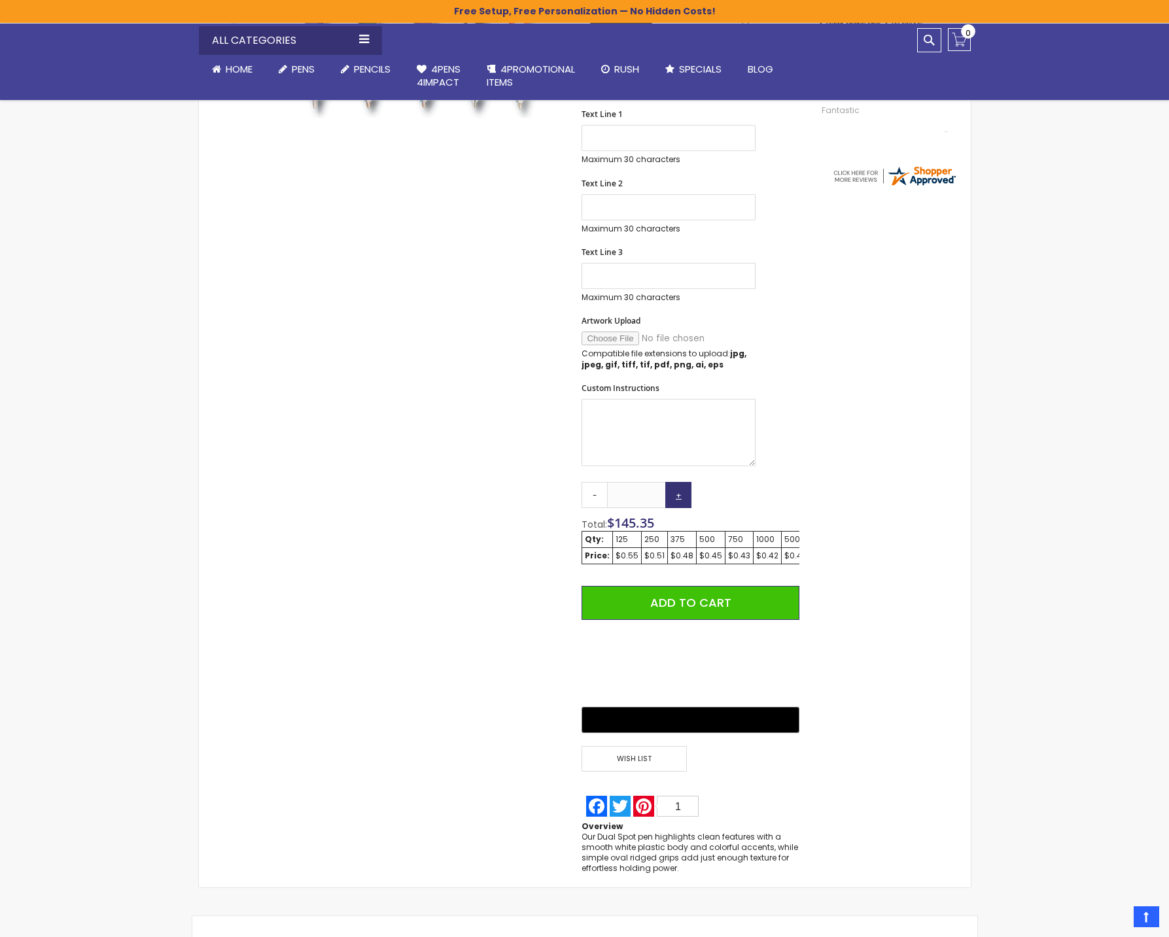
click at [677, 502] on link "+" at bounding box center [678, 495] width 26 height 26
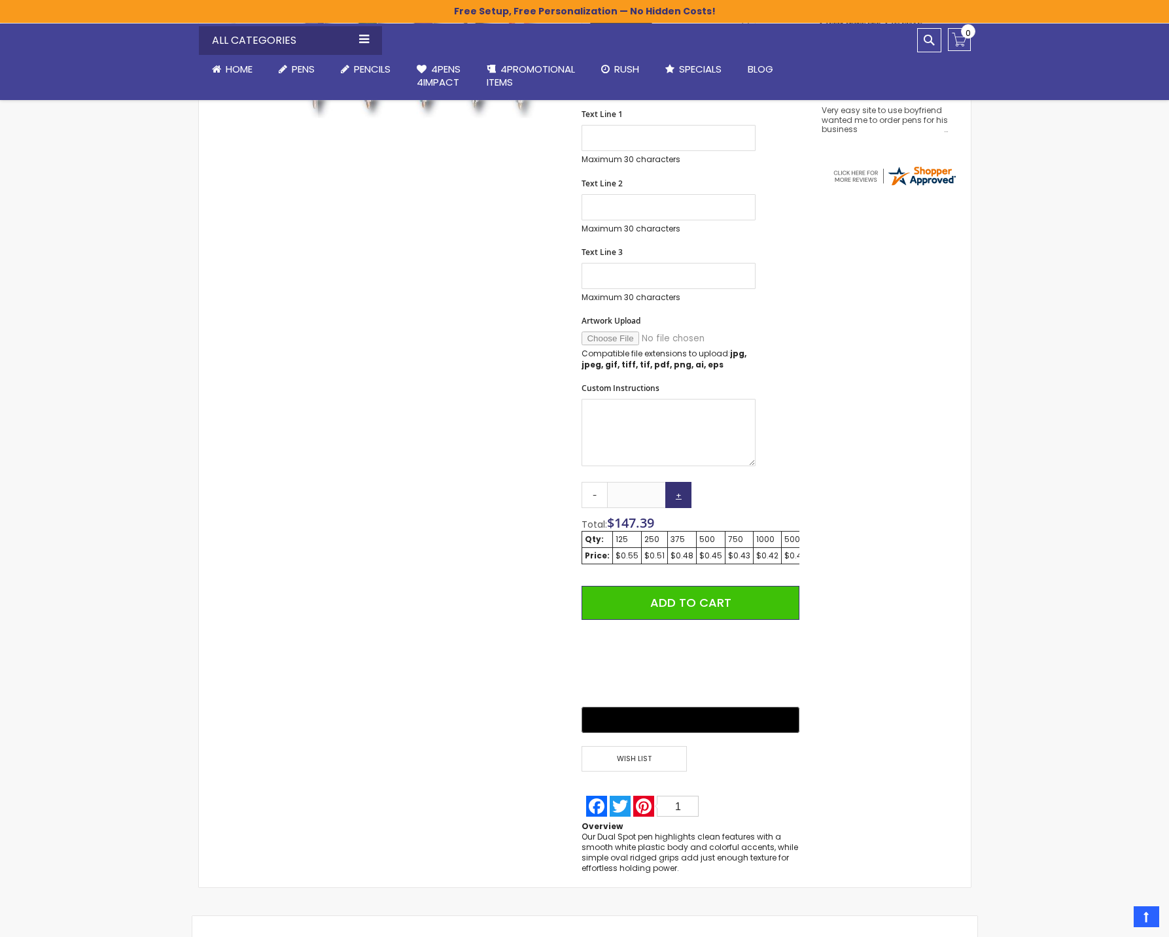
click at [677, 502] on link "+" at bounding box center [678, 495] width 26 height 26
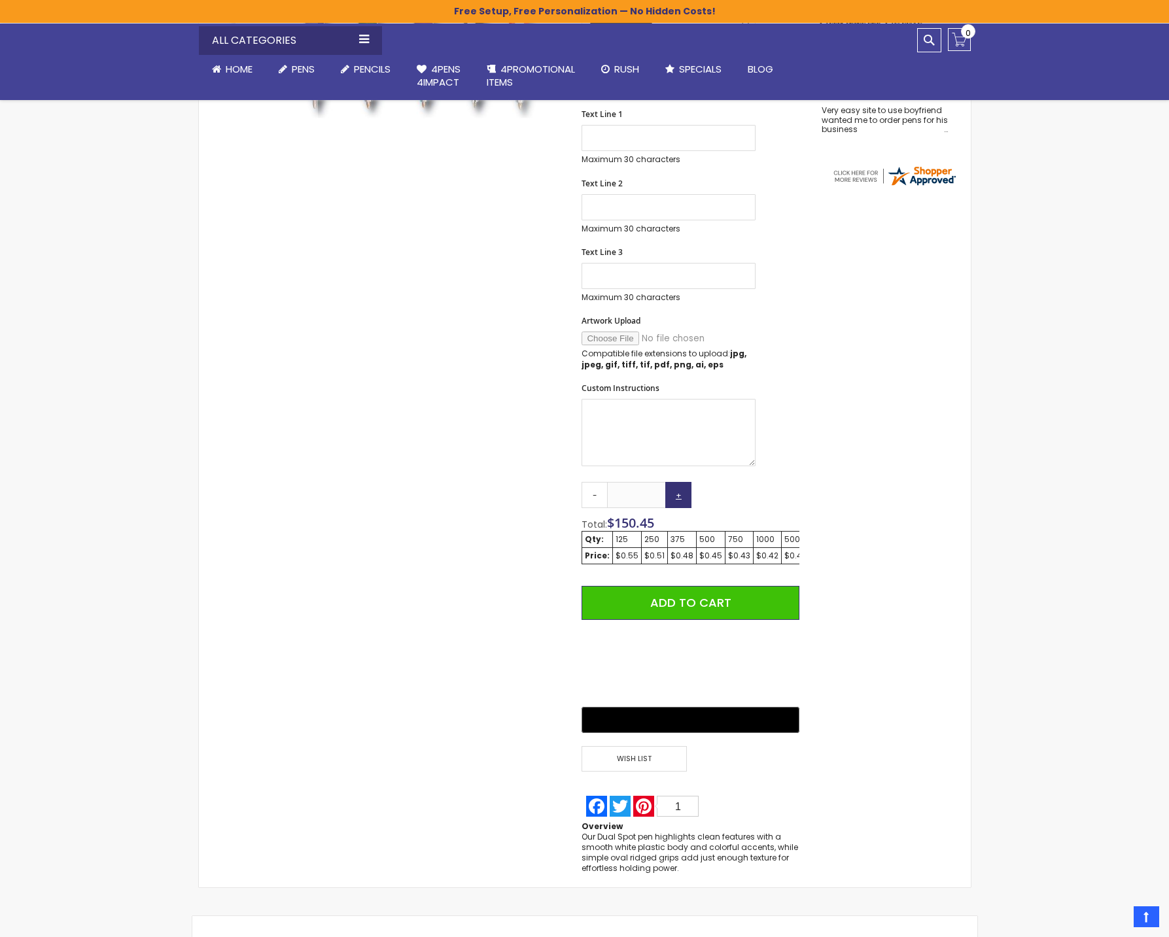
click at [677, 502] on link "+" at bounding box center [678, 495] width 26 height 26
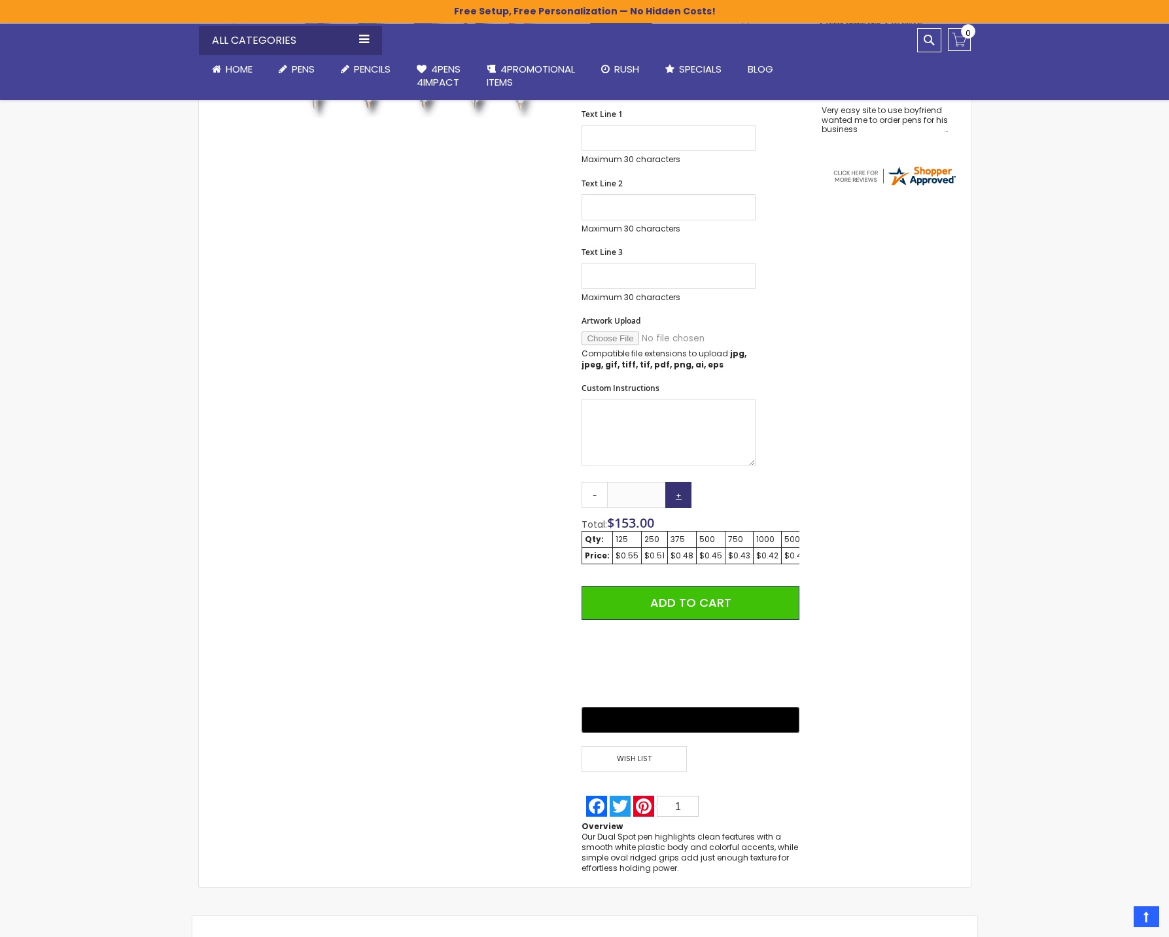
click at [677, 502] on link "+" at bounding box center [678, 495] width 26 height 26
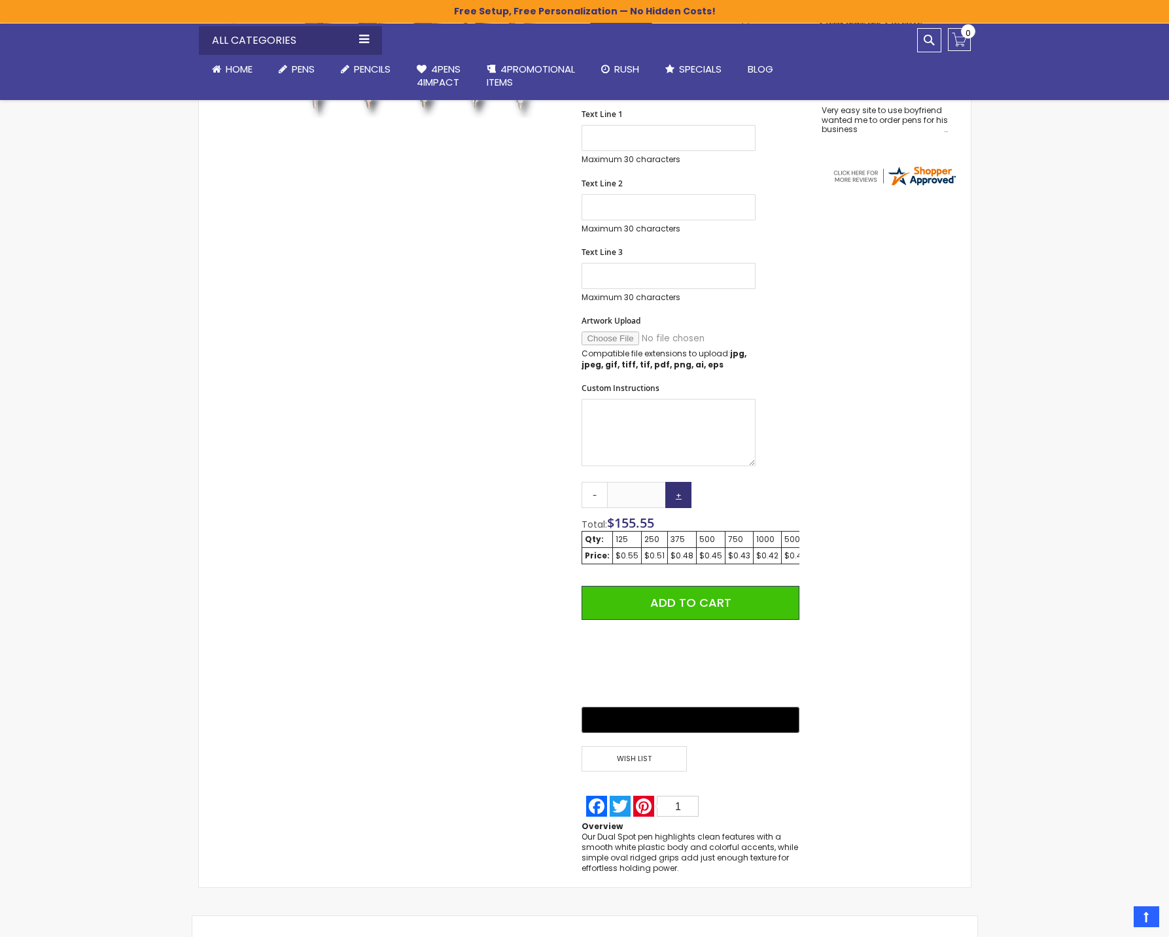
click at [677, 502] on link "+" at bounding box center [678, 495] width 26 height 26
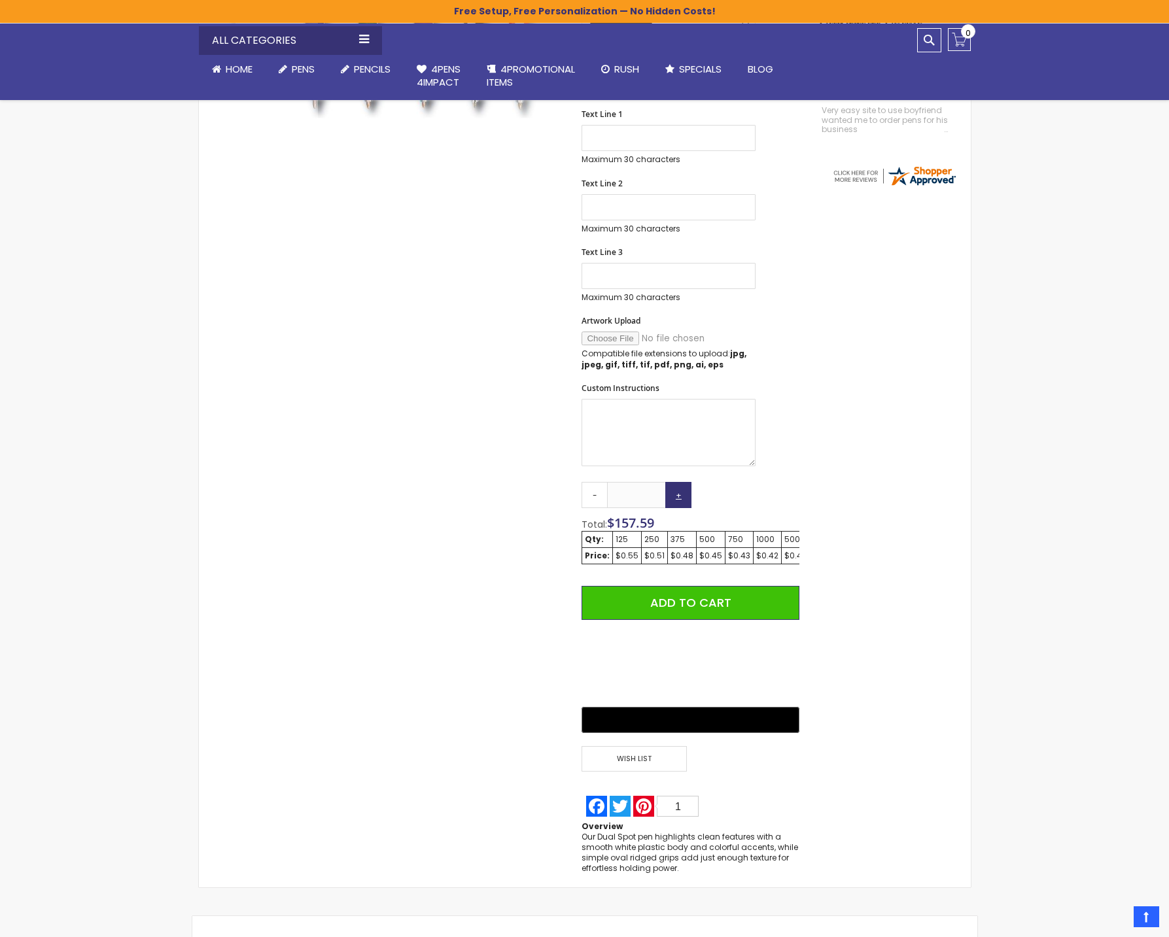
click at [677, 502] on link "+" at bounding box center [678, 495] width 26 height 26
drag, startPoint x: 651, startPoint y: 503, endPoint x: 613, endPoint y: 504, distance: 38.6
click at [613, 504] on input "***" at bounding box center [636, 495] width 59 height 26
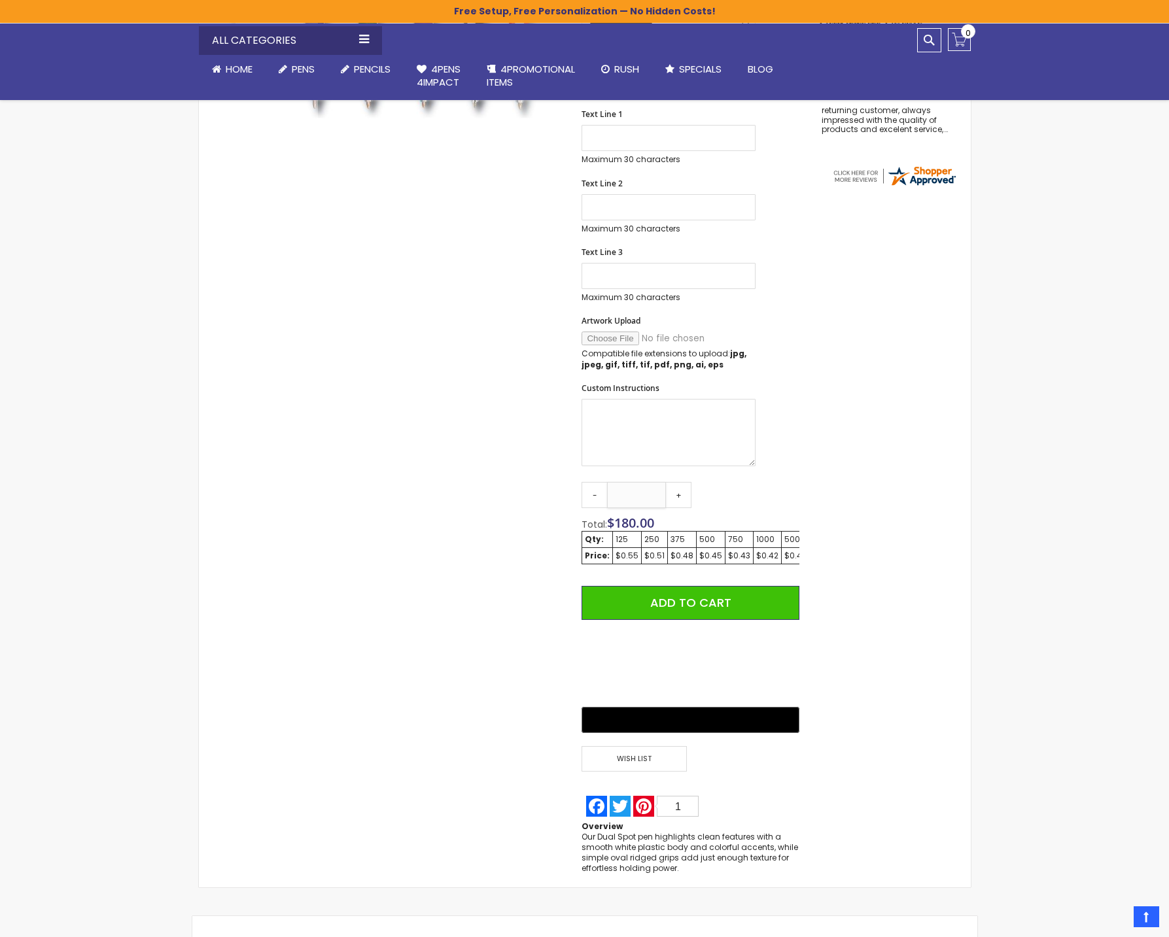
drag, startPoint x: 655, startPoint y: 497, endPoint x: 589, endPoint y: 495, distance: 65.4
click at [607, 495] on input "***" at bounding box center [636, 495] width 59 height 26
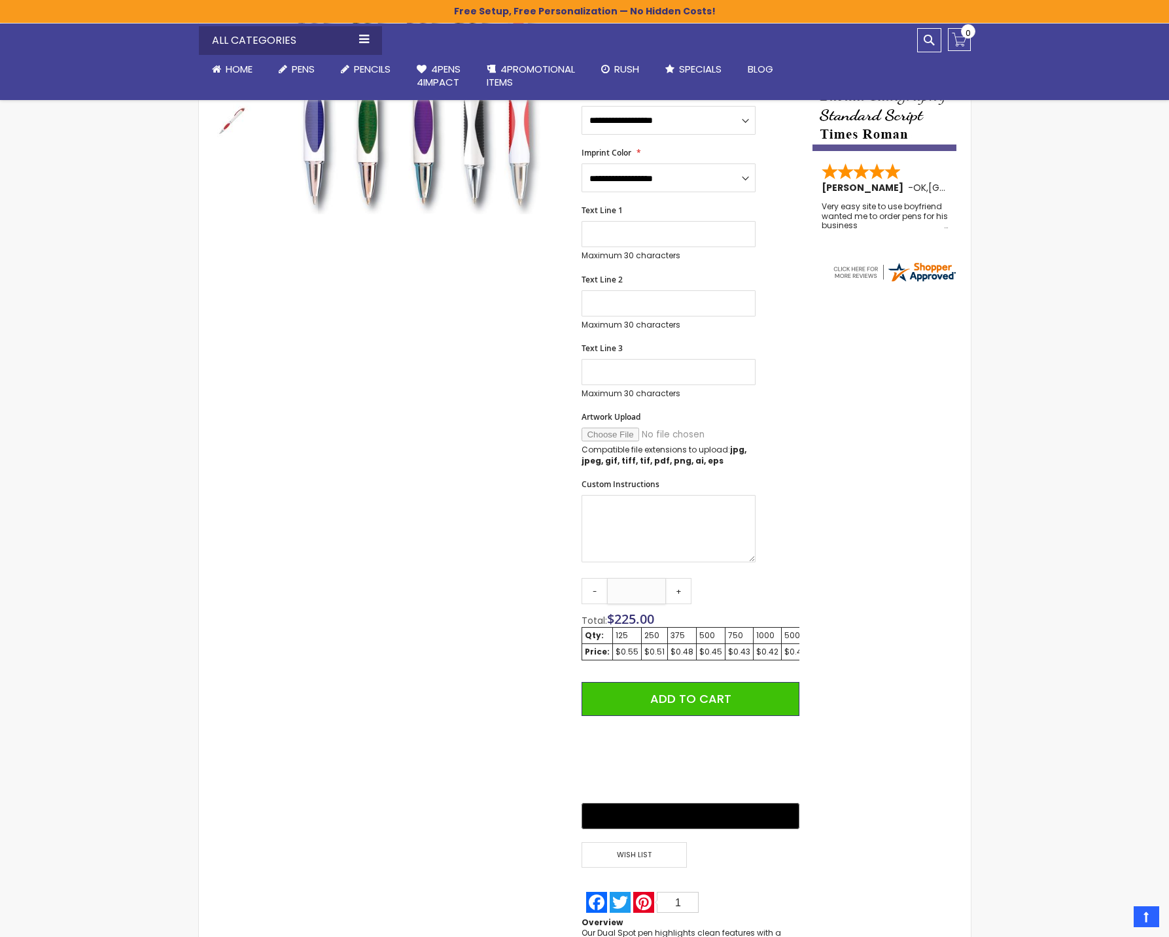
scroll to position [254, 0]
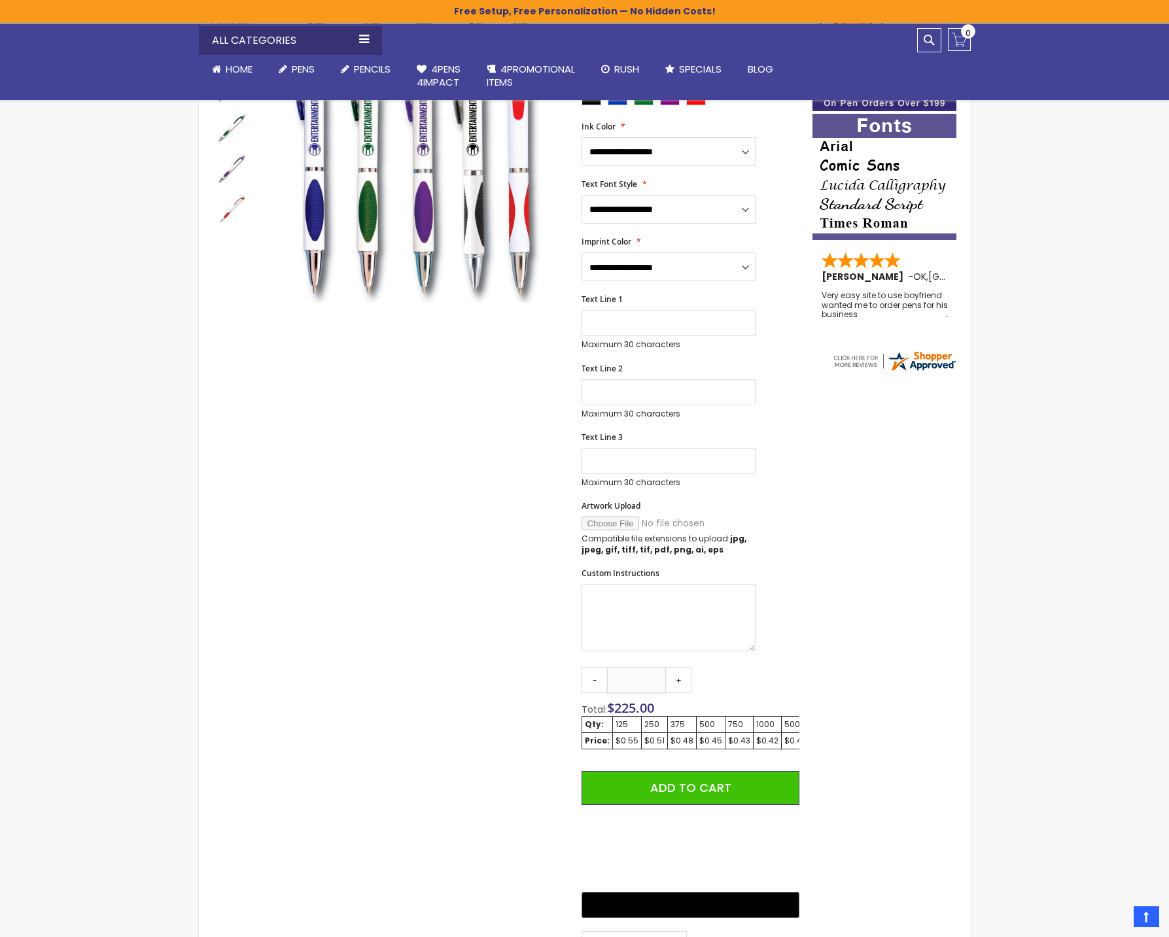
type input "***"
